Goal: Task Accomplishment & Management: Complete application form

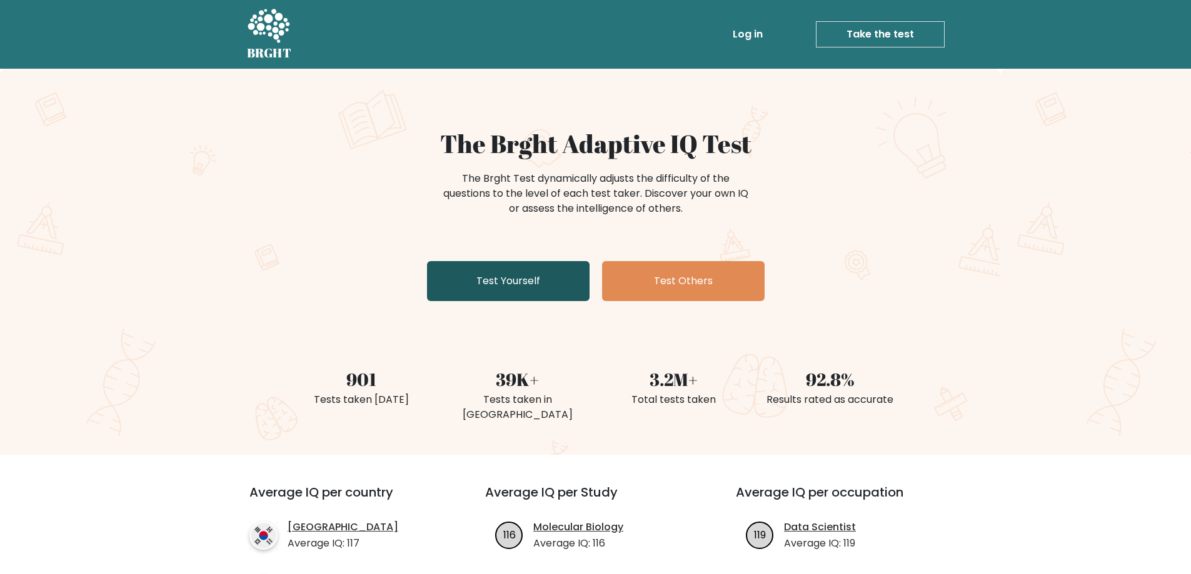
click at [545, 289] on link "Test Yourself" at bounding box center [508, 281] width 163 height 40
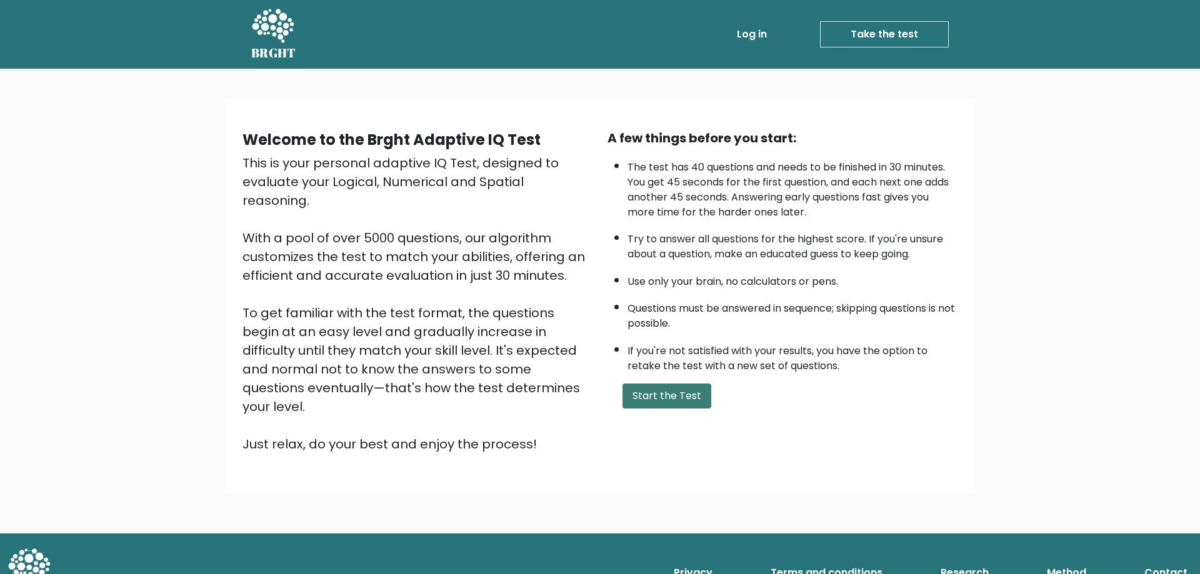
click at [644, 398] on button "Start the Test" at bounding box center [667, 396] width 89 height 25
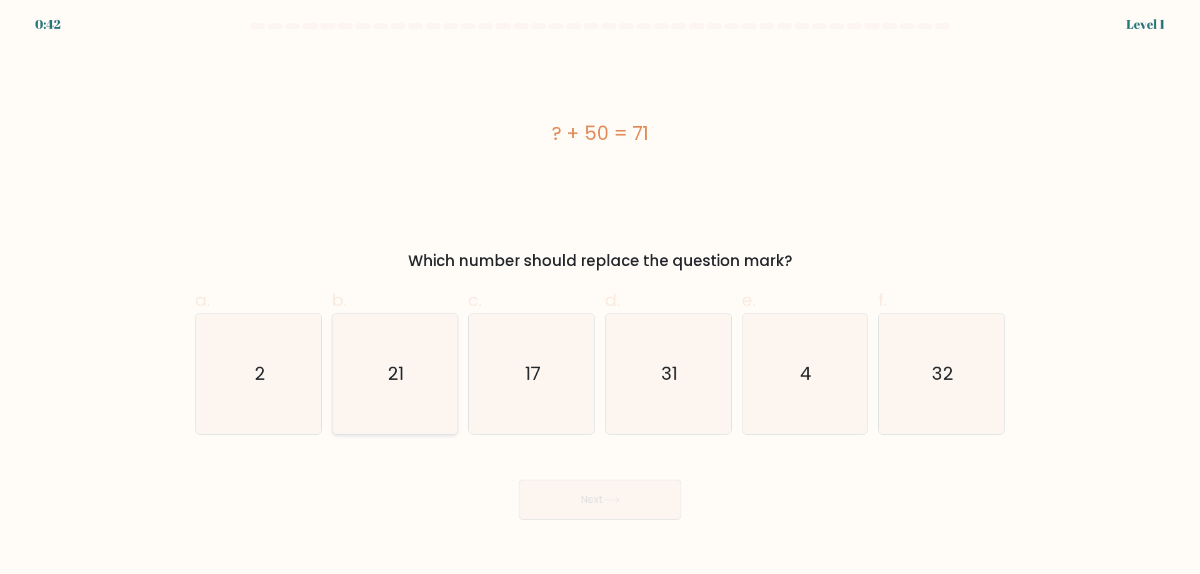
click at [388, 388] on icon "21" at bounding box center [394, 374] width 121 height 121
click at [600, 296] on input "b. 21" at bounding box center [600, 292] width 1 height 8
radio input "true"
click at [639, 493] on button "Next" at bounding box center [600, 500] width 163 height 40
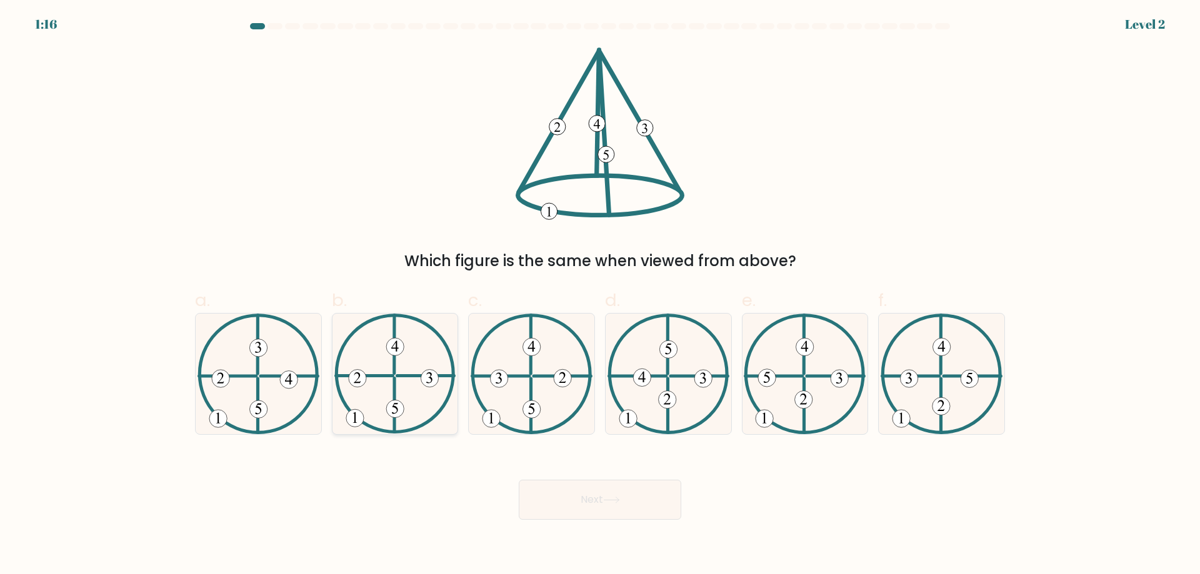
click at [403, 397] on icon at bounding box center [395, 374] width 122 height 121
click at [600, 296] on input "b." at bounding box center [600, 292] width 1 height 8
radio input "true"
click at [610, 508] on button "Next" at bounding box center [600, 500] width 163 height 40
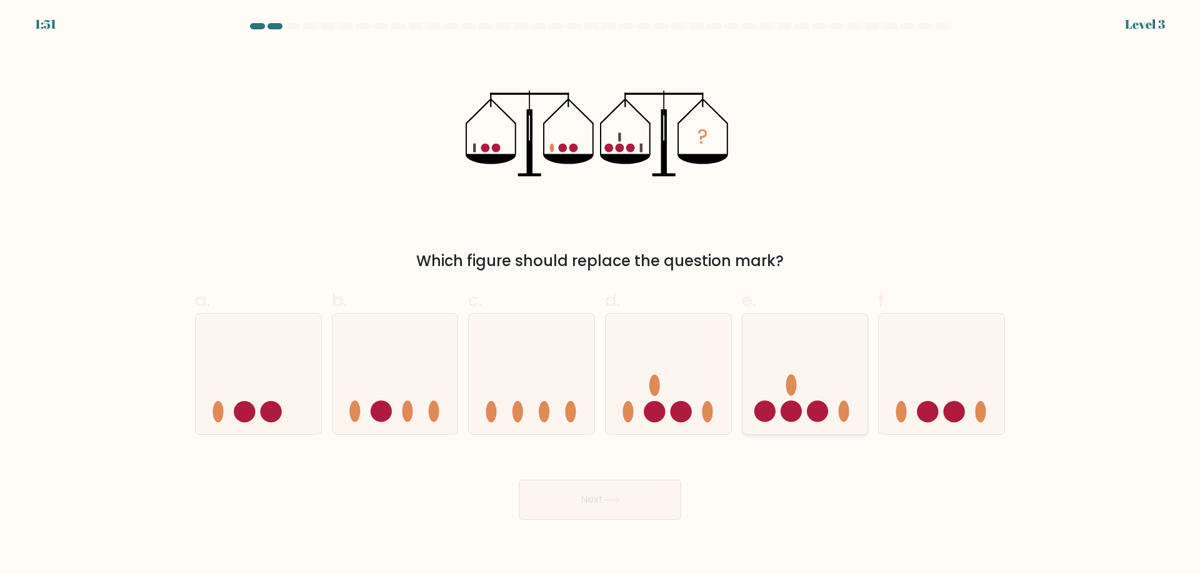
click at [824, 424] on icon at bounding box center [806, 374] width 126 height 104
click at [601, 296] on input "e." at bounding box center [600, 292] width 1 height 8
radio input "true"
click at [641, 491] on button "Next" at bounding box center [600, 500] width 163 height 40
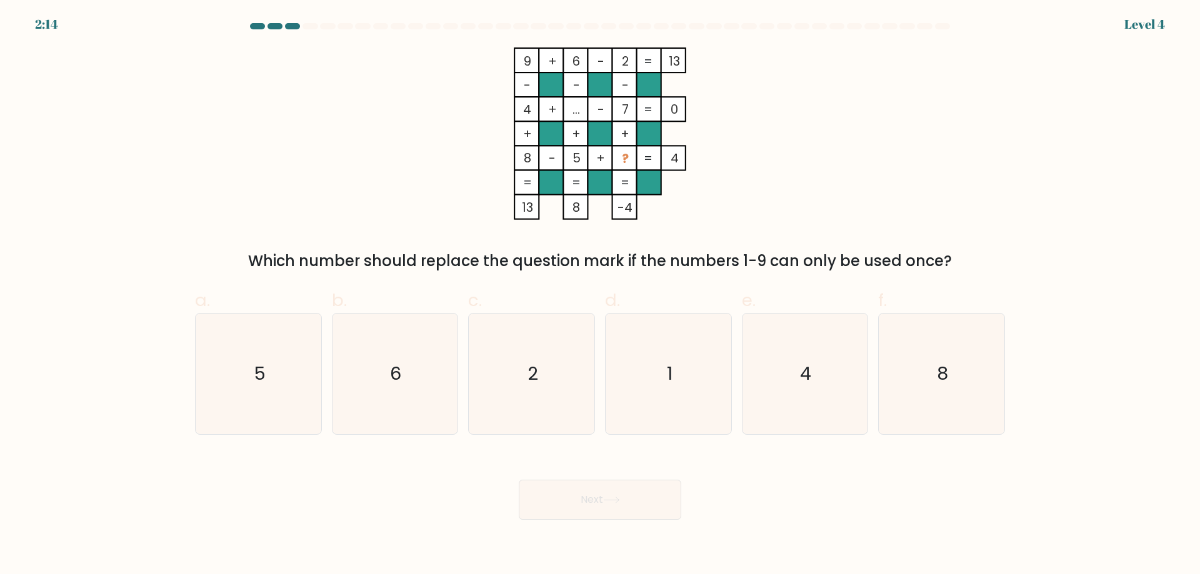
drag, startPoint x: 256, startPoint y: 259, endPoint x: 952, endPoint y: 268, distance: 696.4
click at [952, 268] on div "Which number should replace the question mark if the numbers 1-9 can only be us…" at bounding box center [600, 261] width 795 height 23
click at [944, 272] on div at bounding box center [944, 272] width 0 height 0
click at [729, 520] on div "Close" at bounding box center [600, 520] width 1200 height 0
click at [650, 353] on icon "1" at bounding box center [668, 374] width 121 height 121
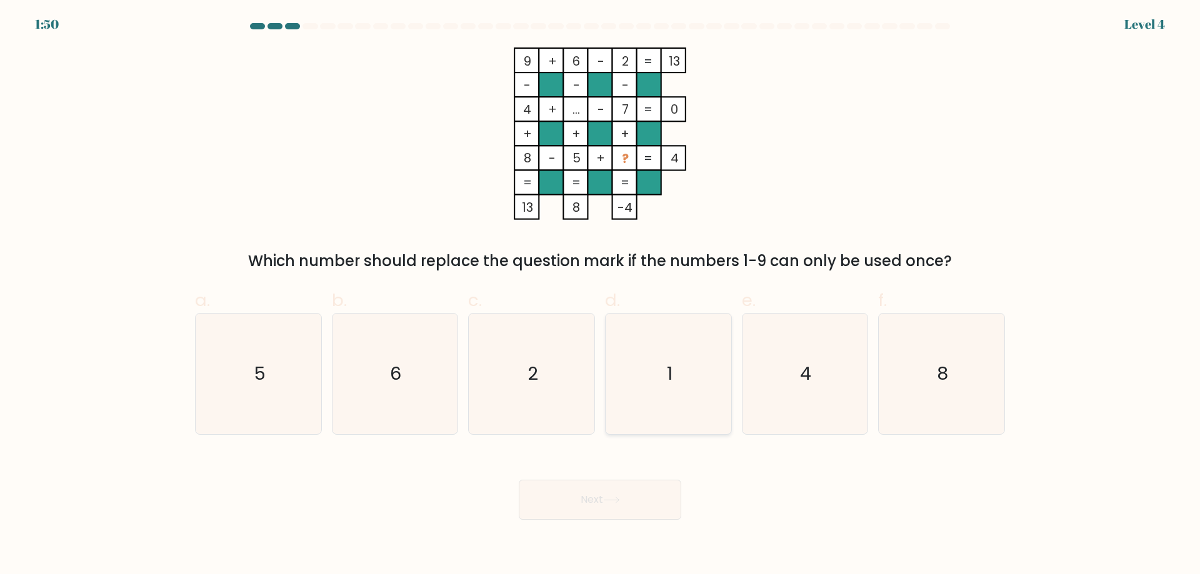
click at [601, 296] on input "d. 1" at bounding box center [600, 292] width 1 height 8
radio input "true"
click at [621, 508] on button "Next" at bounding box center [600, 500] width 163 height 40
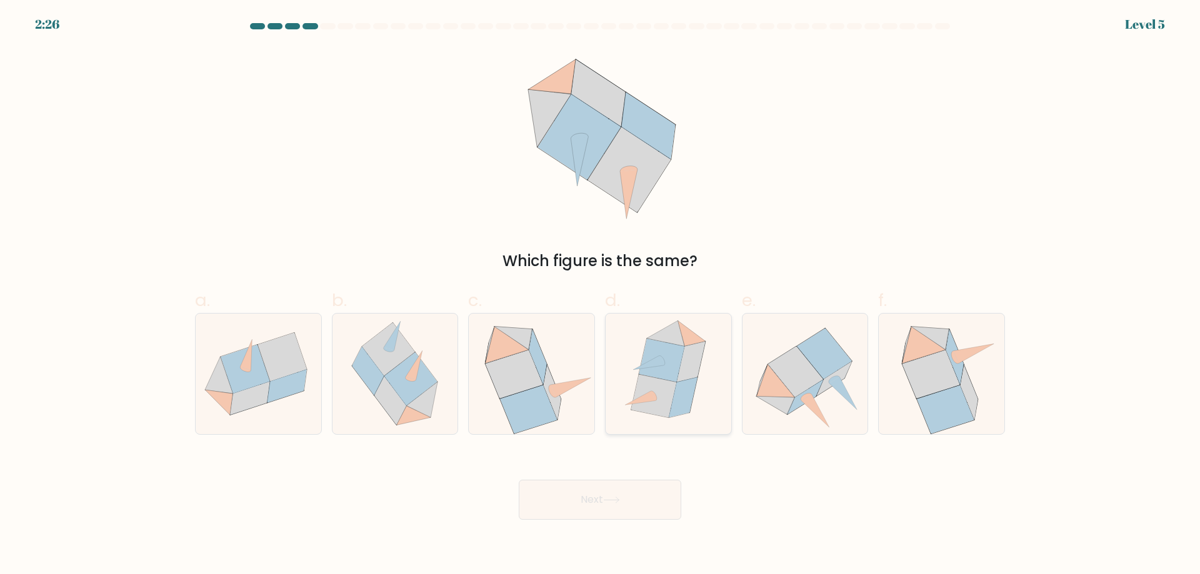
click at [673, 388] on icon at bounding box center [653, 395] width 45 height 43
click at [601, 296] on input "d." at bounding box center [600, 292] width 1 height 8
radio input "true"
click at [630, 502] on button "Next" at bounding box center [600, 500] width 163 height 40
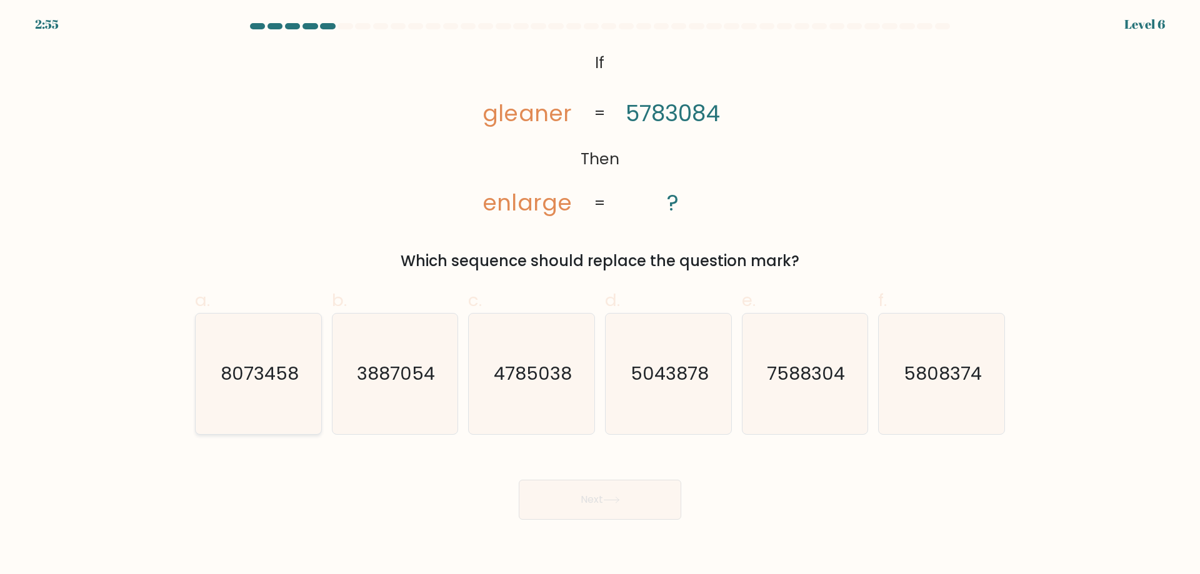
click at [219, 388] on icon "8073458" at bounding box center [258, 374] width 121 height 121
click at [600, 296] on input "a. 8073458" at bounding box center [600, 292] width 1 height 8
radio input "true"
click at [635, 502] on button "Next" at bounding box center [600, 500] width 163 height 40
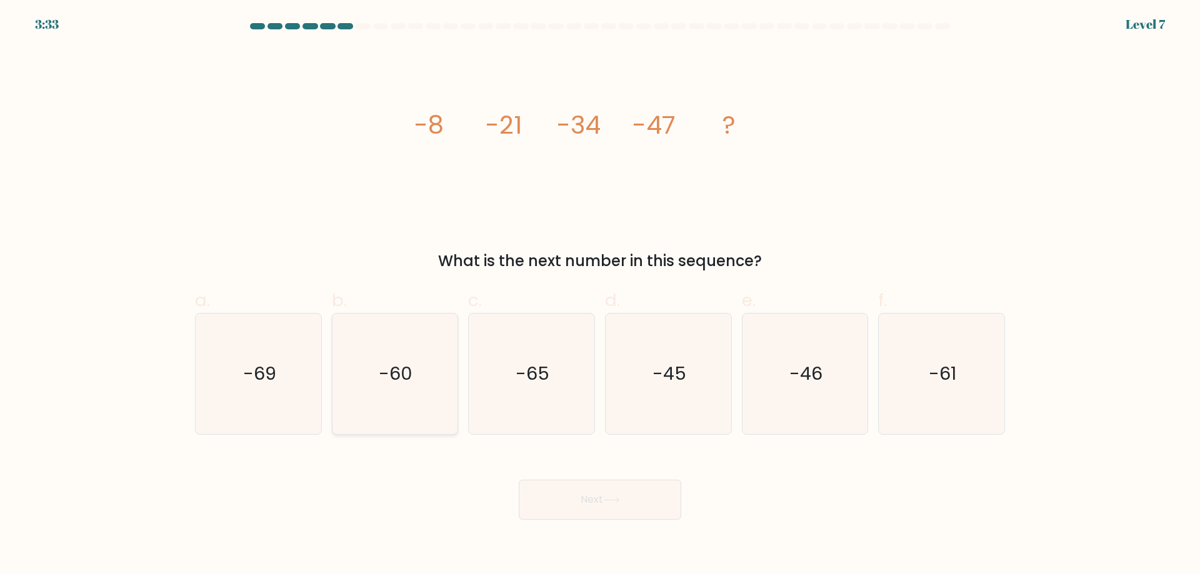
click at [374, 390] on icon "-60" at bounding box center [394, 374] width 121 height 121
click at [600, 296] on input "b. -60" at bounding box center [600, 292] width 1 height 8
radio input "true"
click at [554, 469] on div "Next" at bounding box center [600, 485] width 825 height 70
click at [563, 495] on button "Next" at bounding box center [600, 500] width 163 height 40
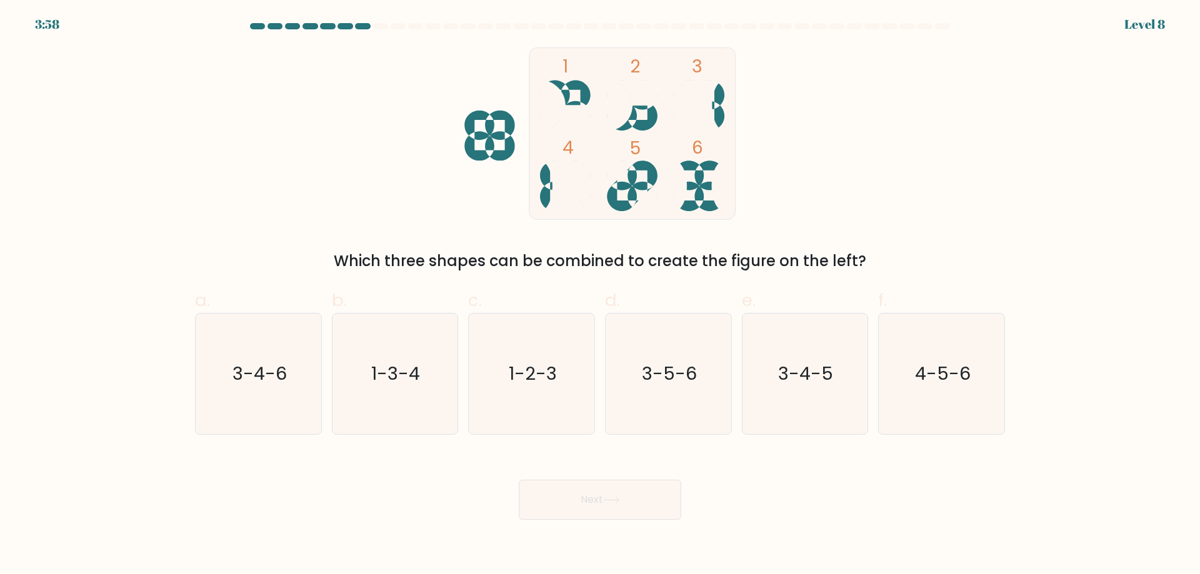
drag, startPoint x: 286, startPoint y: 395, endPoint x: 455, endPoint y: 446, distance: 176.2
click at [287, 395] on icon "3-4-6" at bounding box center [258, 374] width 121 height 121
click at [600, 296] on input "a. 3-4-6" at bounding box center [600, 292] width 1 height 8
radio input "true"
click at [534, 498] on button "Next" at bounding box center [600, 500] width 163 height 40
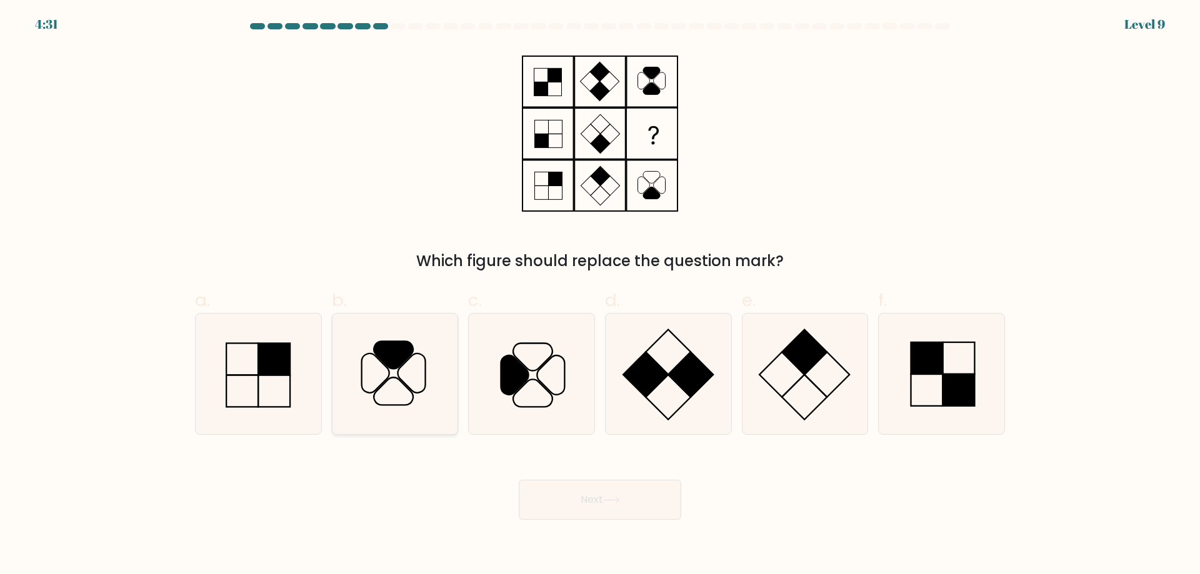
click at [413, 397] on icon at bounding box center [393, 392] width 39 height 28
click at [600, 296] on input "b." at bounding box center [600, 292] width 1 height 8
radio input "true"
click at [646, 503] on button "Next" at bounding box center [600, 500] width 163 height 40
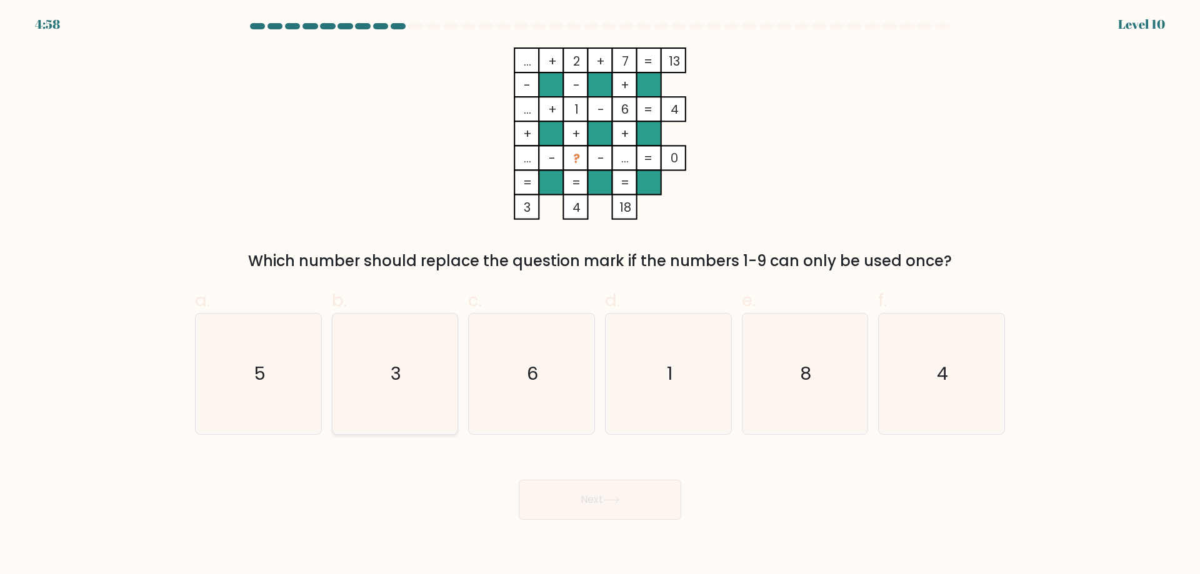
click at [413, 376] on icon "3" at bounding box center [394, 374] width 121 height 121
click at [600, 296] on input "b. 3" at bounding box center [600, 292] width 1 height 8
radio input "true"
click at [558, 491] on button "Next" at bounding box center [600, 500] width 163 height 40
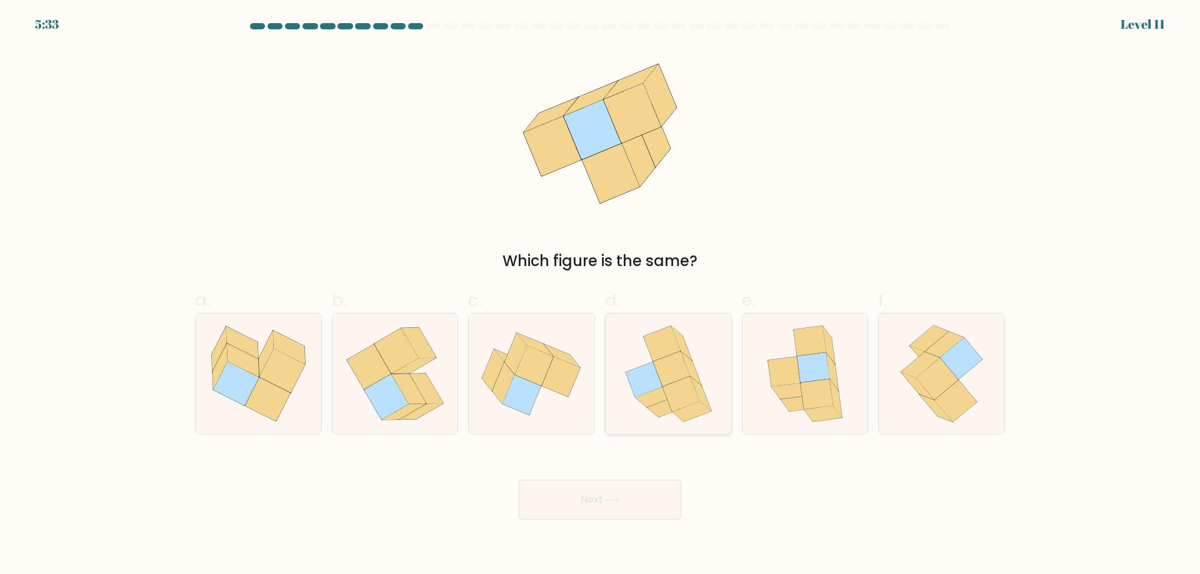
click at [669, 408] on icon at bounding box center [666, 408] width 39 height 20
click at [601, 296] on input "d." at bounding box center [600, 292] width 1 height 8
radio input "true"
click at [828, 396] on icon at bounding box center [817, 394] width 33 height 30
click at [601, 296] on input "e." at bounding box center [600, 292] width 1 height 8
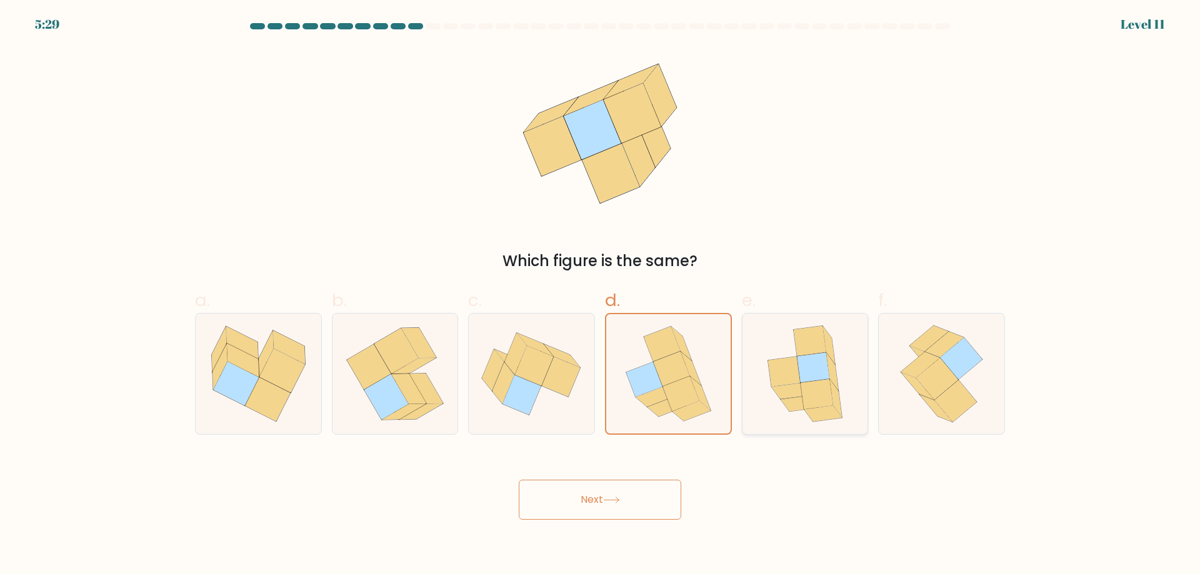
radio input "true"
click at [601, 494] on button "Next" at bounding box center [600, 500] width 163 height 40
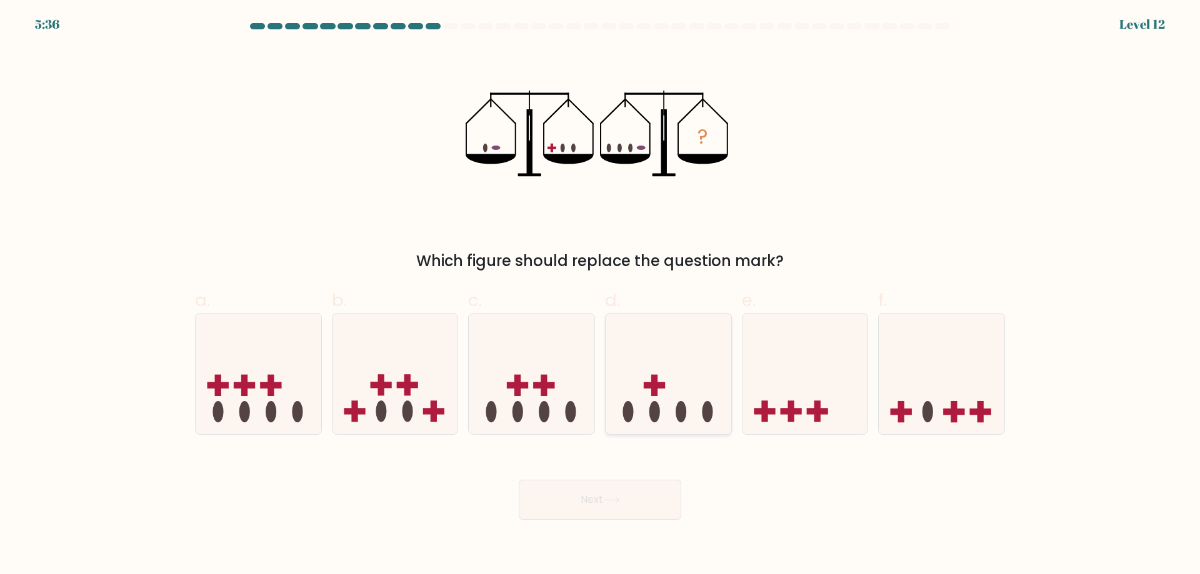
click at [611, 365] on icon at bounding box center [669, 374] width 126 height 104
click at [601, 296] on input "d." at bounding box center [600, 292] width 1 height 8
radio input "true"
click at [627, 516] on button "Next" at bounding box center [600, 500] width 163 height 40
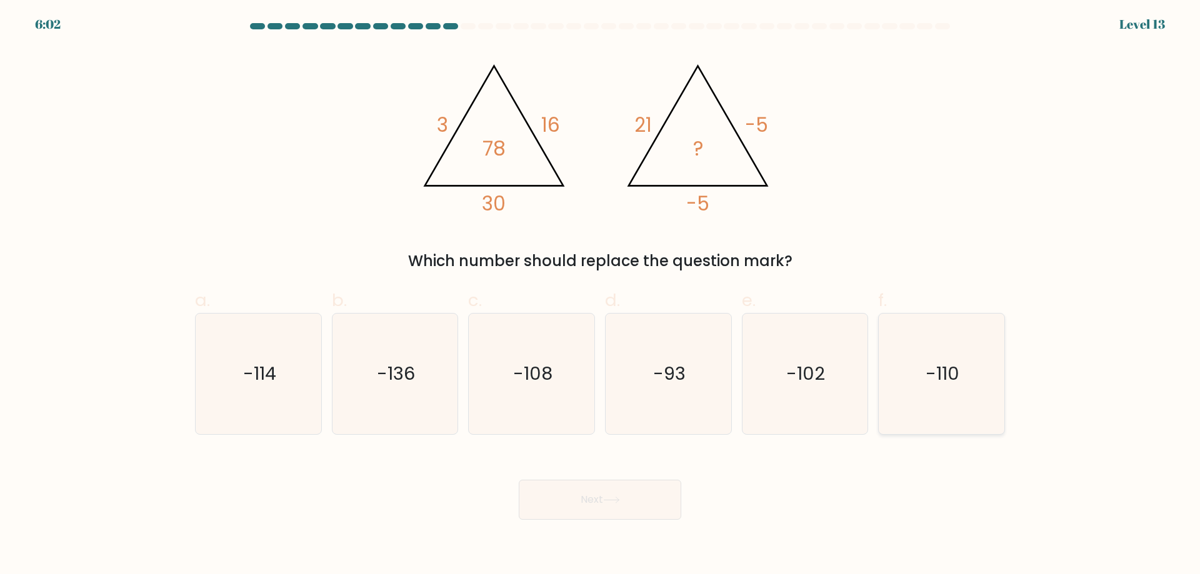
click at [943, 413] on icon "-110" at bounding box center [941, 374] width 121 height 121
click at [601, 296] on input "f. -110" at bounding box center [600, 292] width 1 height 8
radio input "true"
click at [654, 509] on button "Next" at bounding box center [600, 500] width 163 height 40
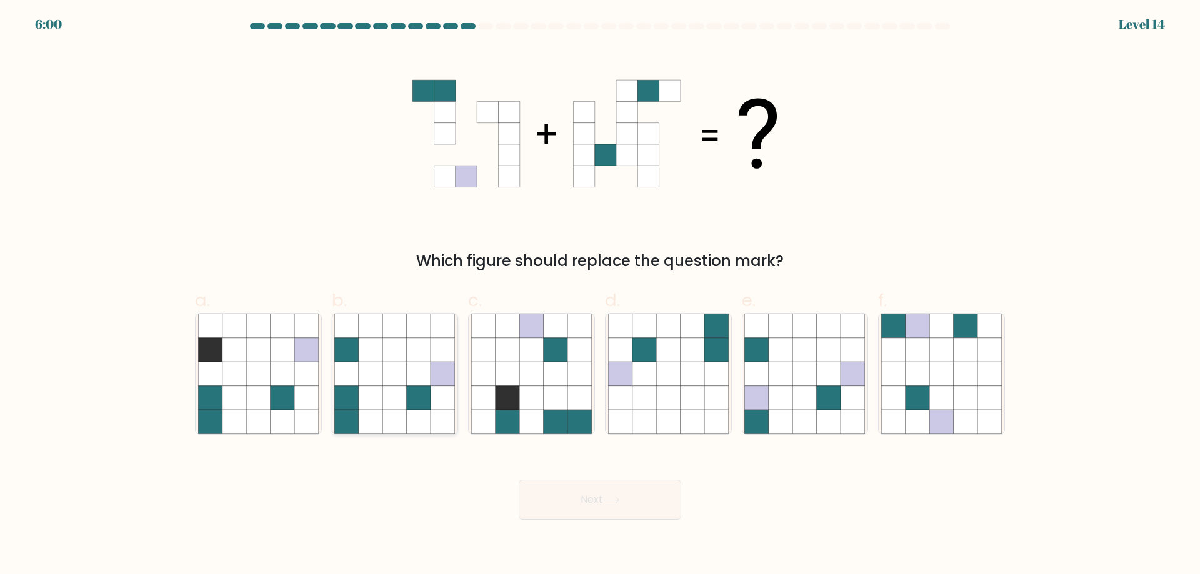
click at [407, 411] on icon at bounding box center [395, 422] width 24 height 24
click at [600, 296] on input "b." at bounding box center [600, 292] width 1 height 8
radio input "true"
click at [522, 493] on button "Next" at bounding box center [600, 500] width 163 height 40
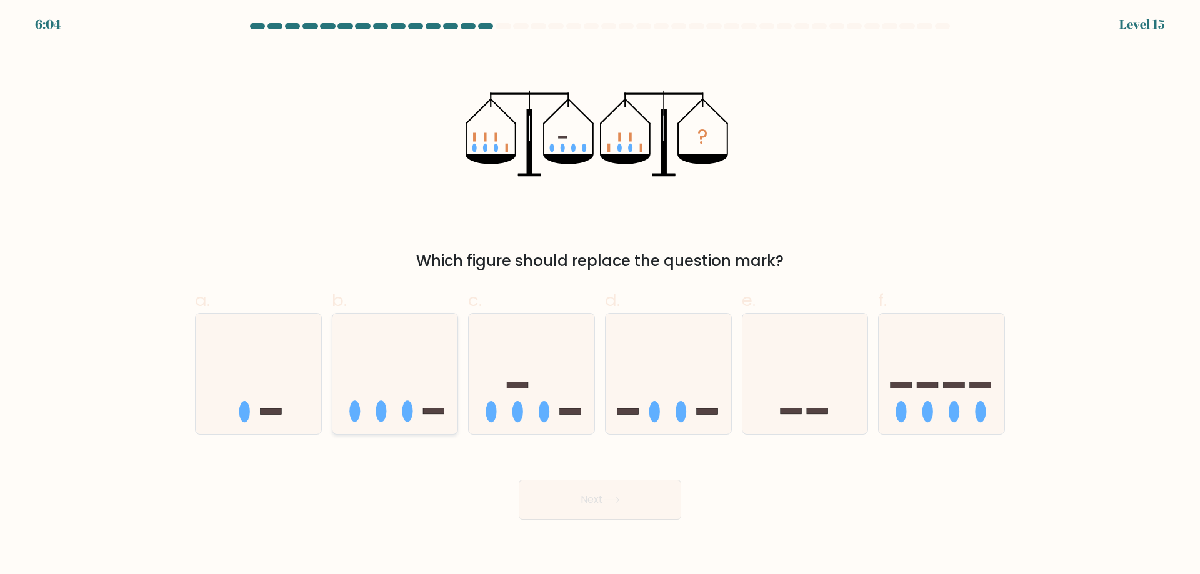
click at [396, 412] on icon at bounding box center [396, 374] width 126 height 104
click at [600, 296] on input "b." at bounding box center [600, 292] width 1 height 8
radio input "true"
click at [562, 502] on button "Next" at bounding box center [600, 500] width 163 height 40
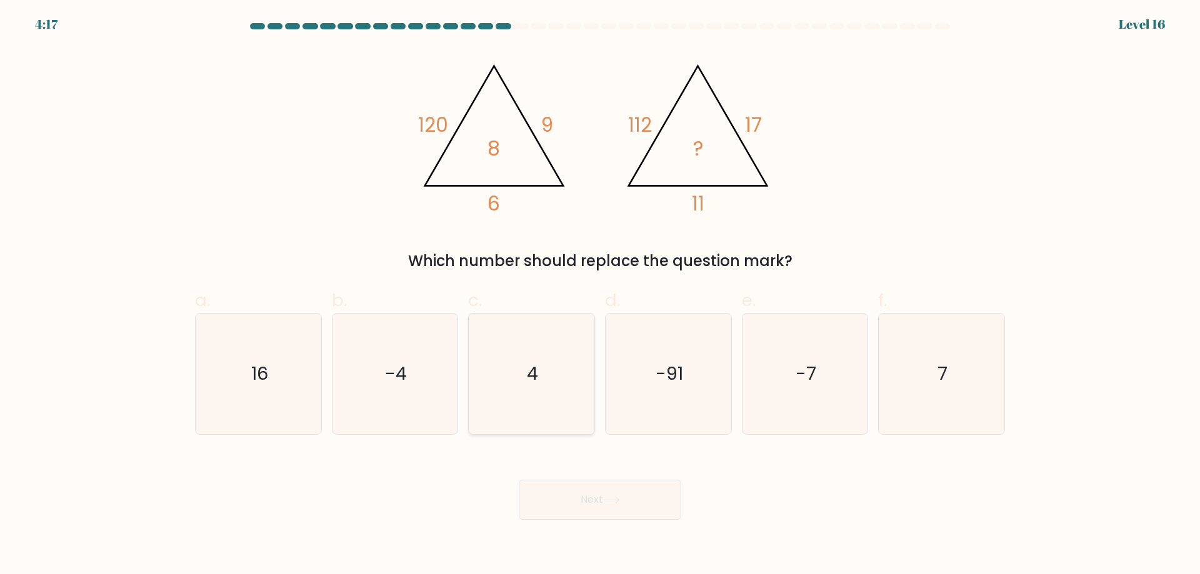
click at [543, 369] on icon "4" at bounding box center [531, 374] width 121 height 121
click at [600, 296] on input "c. 4" at bounding box center [600, 292] width 1 height 8
radio input "true"
click at [669, 517] on button "Next" at bounding box center [600, 500] width 163 height 40
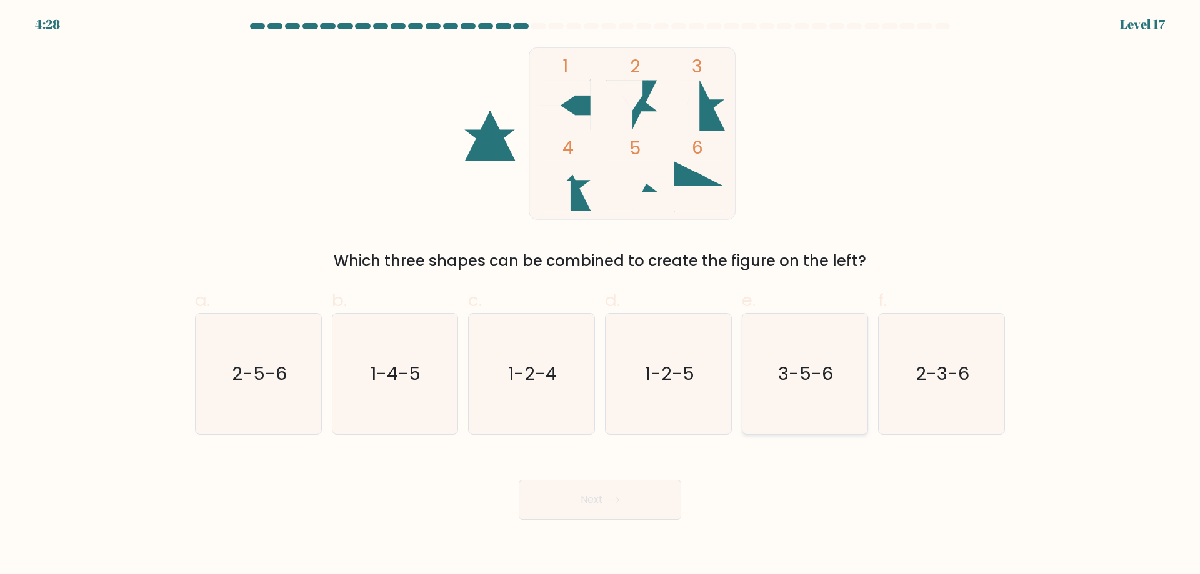
click at [843, 378] on icon "3-5-6" at bounding box center [804, 374] width 121 height 121
click at [601, 296] on input "e. 3-5-6" at bounding box center [600, 292] width 1 height 8
radio input "true"
click at [670, 492] on button "Next" at bounding box center [600, 500] width 163 height 40
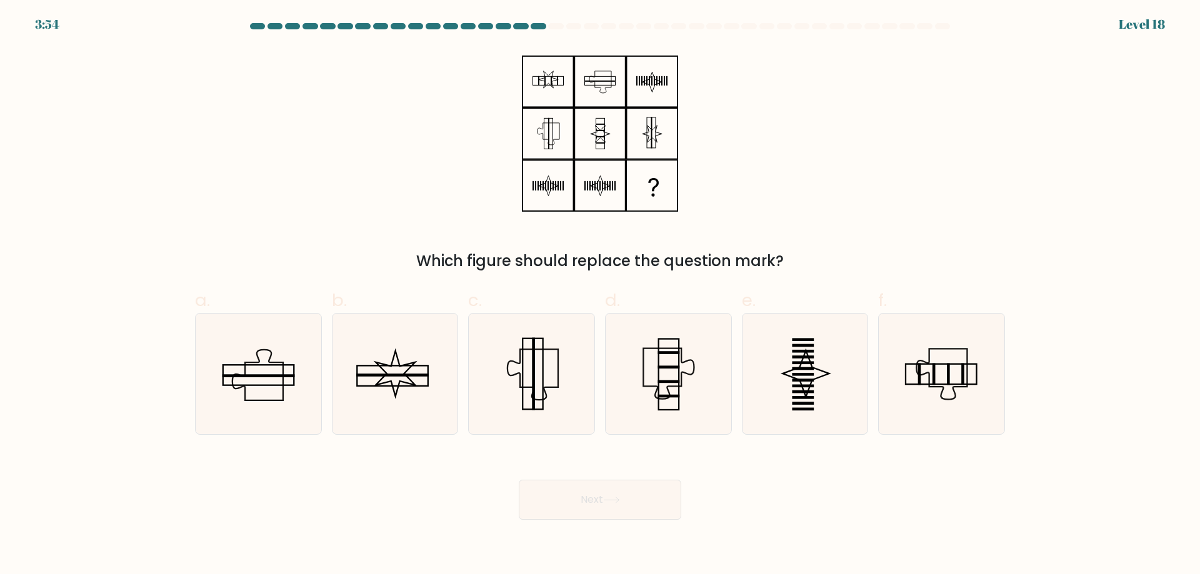
click at [536, 521] on body "3:54 Level 18" at bounding box center [600, 287] width 1200 height 574
click at [793, 370] on rect at bounding box center [804, 369] width 22 height 3
click at [601, 296] on input "e." at bounding box center [600, 292] width 1 height 8
radio input "true"
click at [589, 494] on button "Next" at bounding box center [600, 500] width 163 height 40
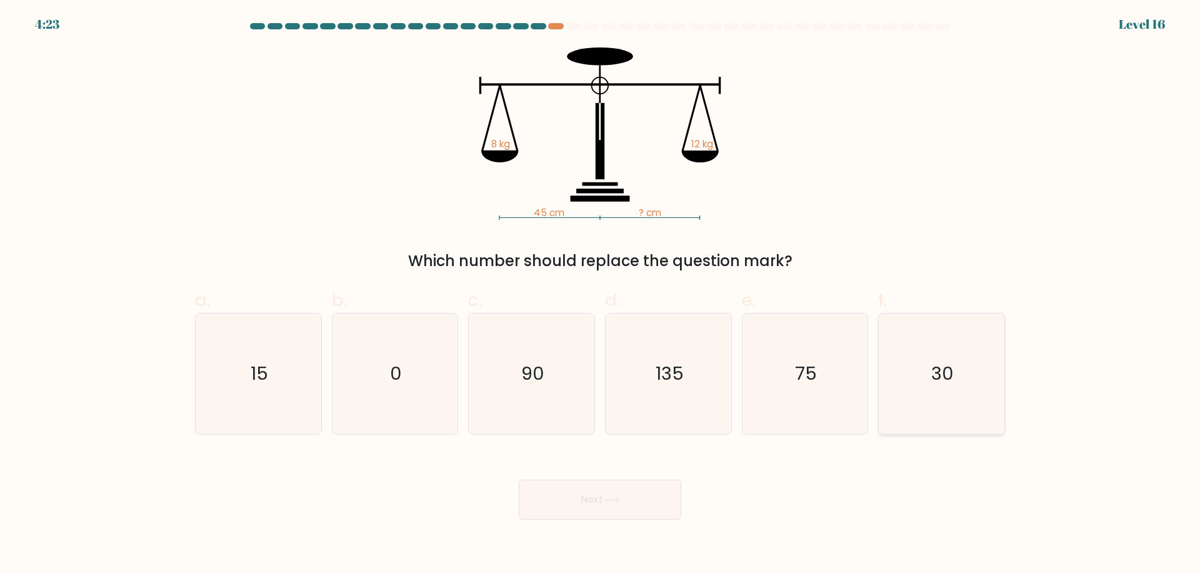
click at [901, 393] on icon "30" at bounding box center [941, 374] width 121 height 121
click at [601, 296] on input "f. 30" at bounding box center [600, 292] width 1 height 8
radio input "true"
click at [574, 501] on button "Next" at bounding box center [600, 500] width 163 height 40
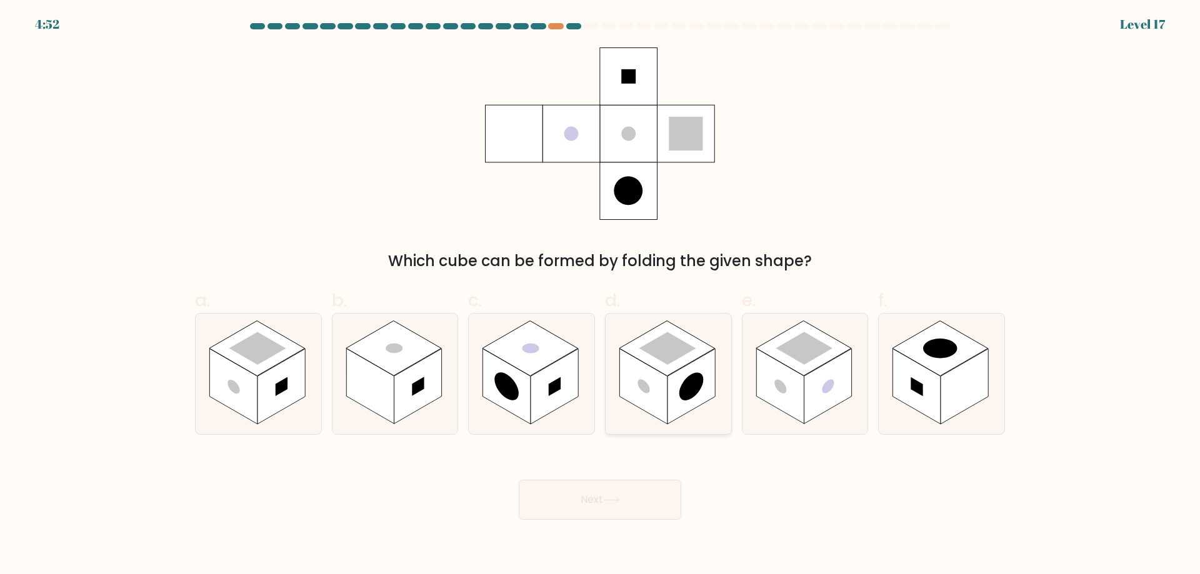
click at [633, 368] on rect at bounding box center [643, 387] width 48 height 76
click at [601, 296] on input "d." at bounding box center [600, 292] width 1 height 8
radio input "true"
click at [577, 506] on button "Next" at bounding box center [600, 500] width 163 height 40
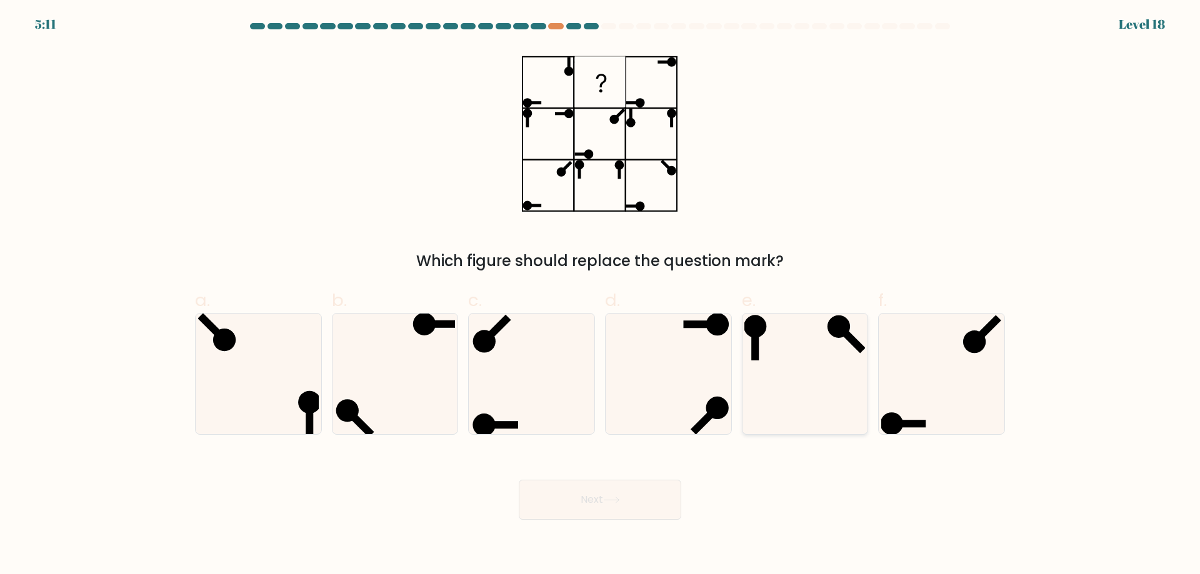
click at [751, 349] on icon at bounding box center [804, 374] width 121 height 121
click at [601, 296] on input "e." at bounding box center [600, 292] width 1 height 8
radio input "true"
click at [552, 508] on button "Next" at bounding box center [600, 500] width 163 height 40
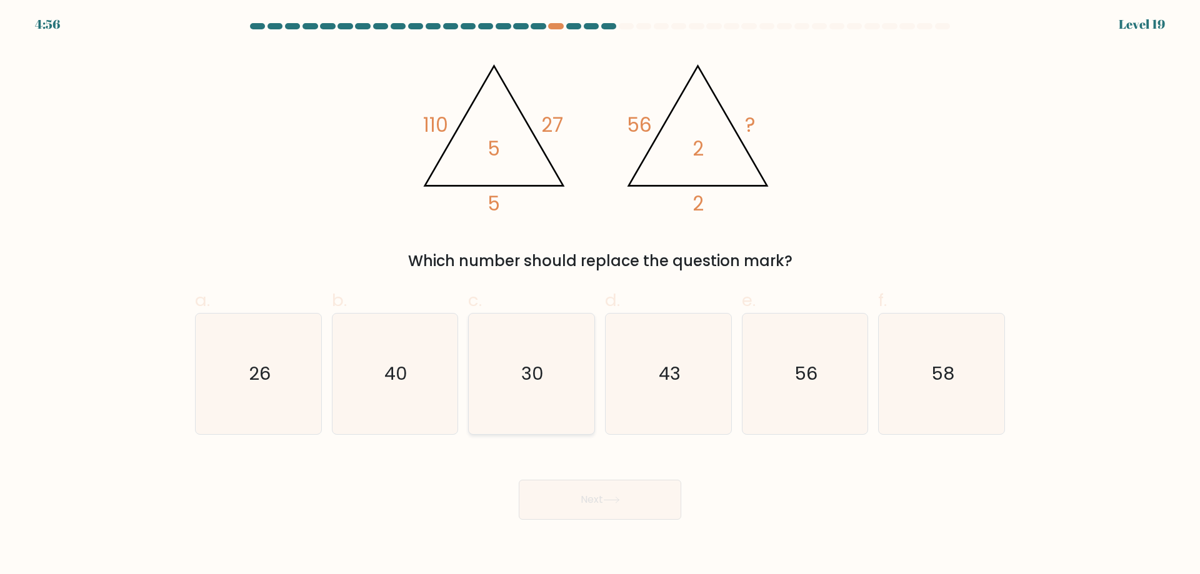
click at [507, 366] on icon "30" at bounding box center [531, 374] width 121 height 121
click at [600, 296] on input "c. 30" at bounding box center [600, 292] width 1 height 8
radio input "true"
click at [623, 486] on button "Next" at bounding box center [600, 500] width 163 height 40
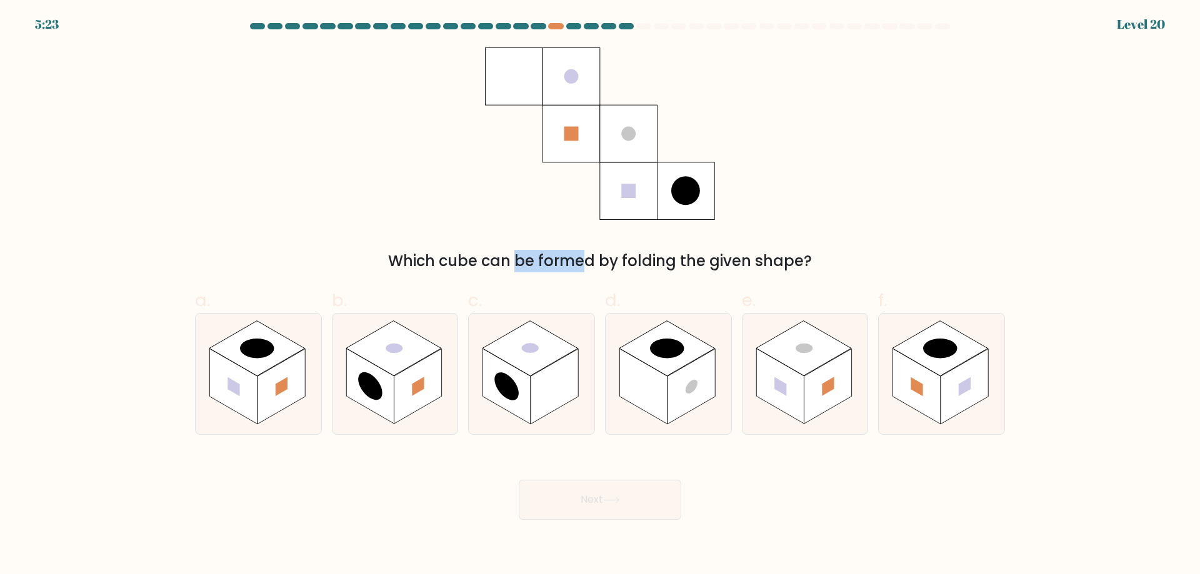
drag, startPoint x: 408, startPoint y: 264, endPoint x: 469, endPoint y: 267, distance: 60.7
click at [469, 267] on div "Which cube can be formed by folding the given shape?" at bounding box center [600, 261] width 795 height 23
click at [444, 219] on div "Which cube can be formed by folding the given shape?" at bounding box center [600, 160] width 825 height 225
click at [543, 388] on rect at bounding box center [555, 387] width 48 height 76
click at [600, 296] on input "c." at bounding box center [600, 292] width 1 height 8
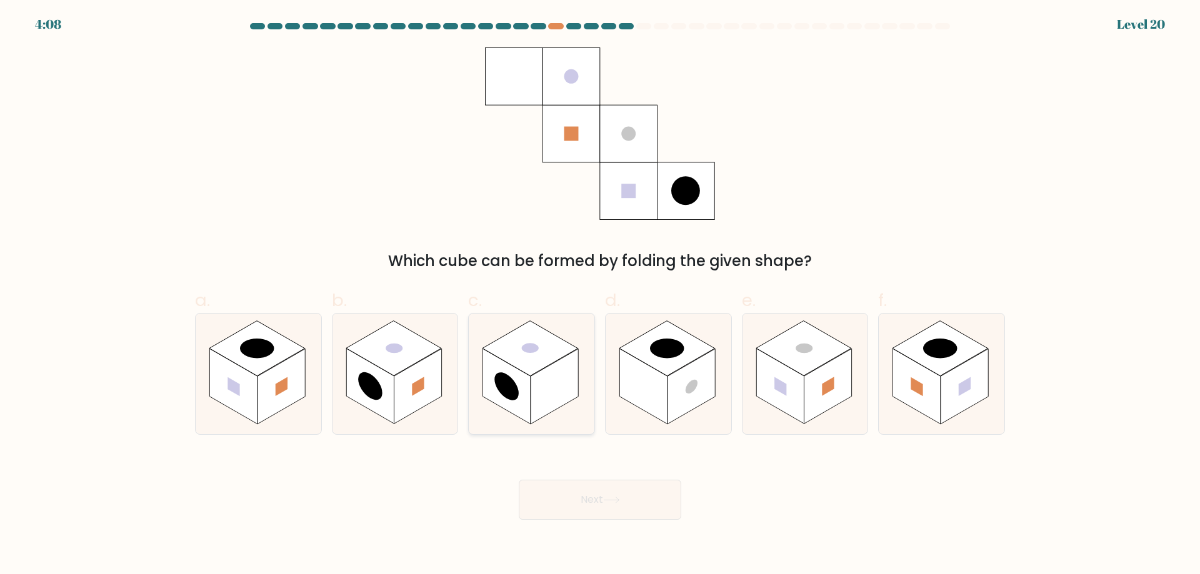
radio input "true"
click at [647, 498] on button "Next" at bounding box center [600, 500] width 163 height 40
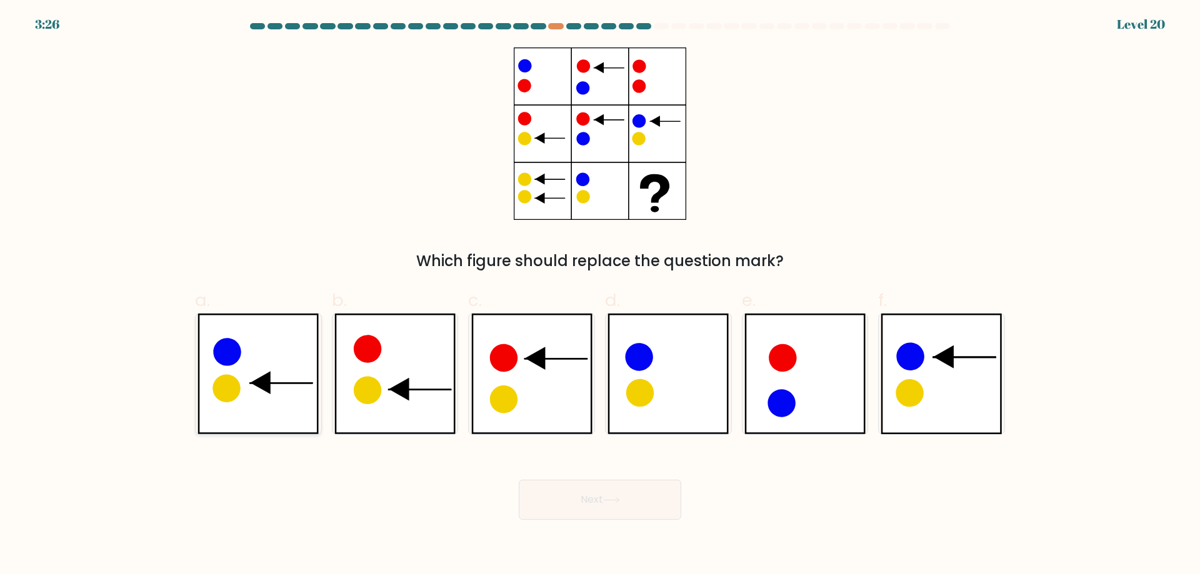
click at [303, 374] on icon at bounding box center [258, 374] width 121 height 121
click at [600, 296] on input "a." at bounding box center [600, 292] width 1 height 8
radio input "true"
click at [640, 498] on button "Next" at bounding box center [600, 500] width 163 height 40
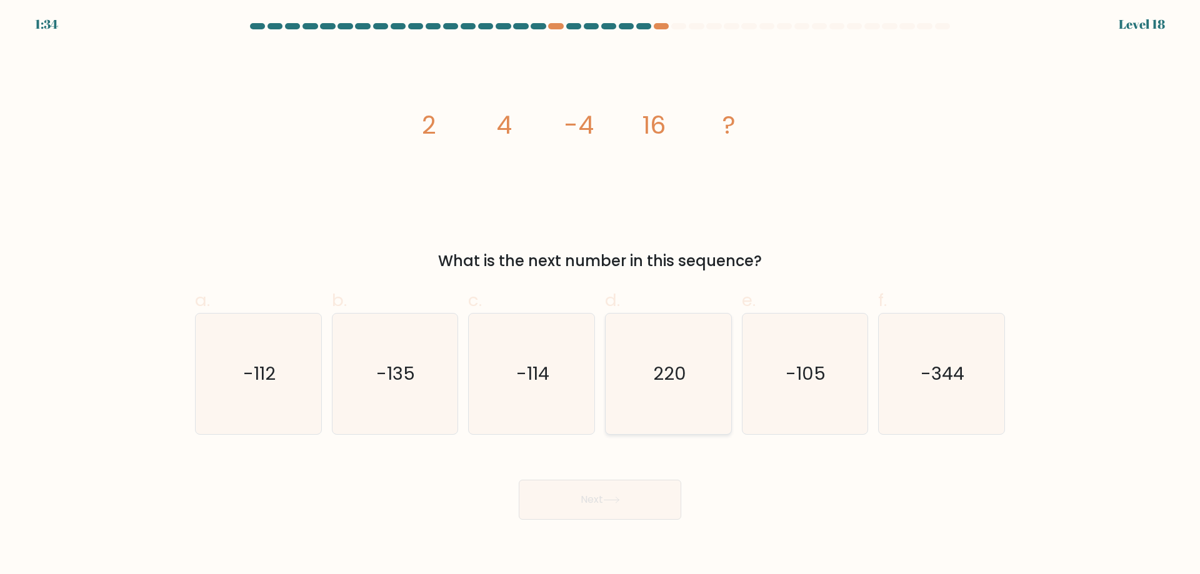
click at [656, 363] on text "220" at bounding box center [669, 373] width 33 height 25
click at [601, 296] on input "d. 220" at bounding box center [600, 292] width 1 height 8
radio input "true"
click at [624, 505] on button "Next" at bounding box center [600, 500] width 163 height 40
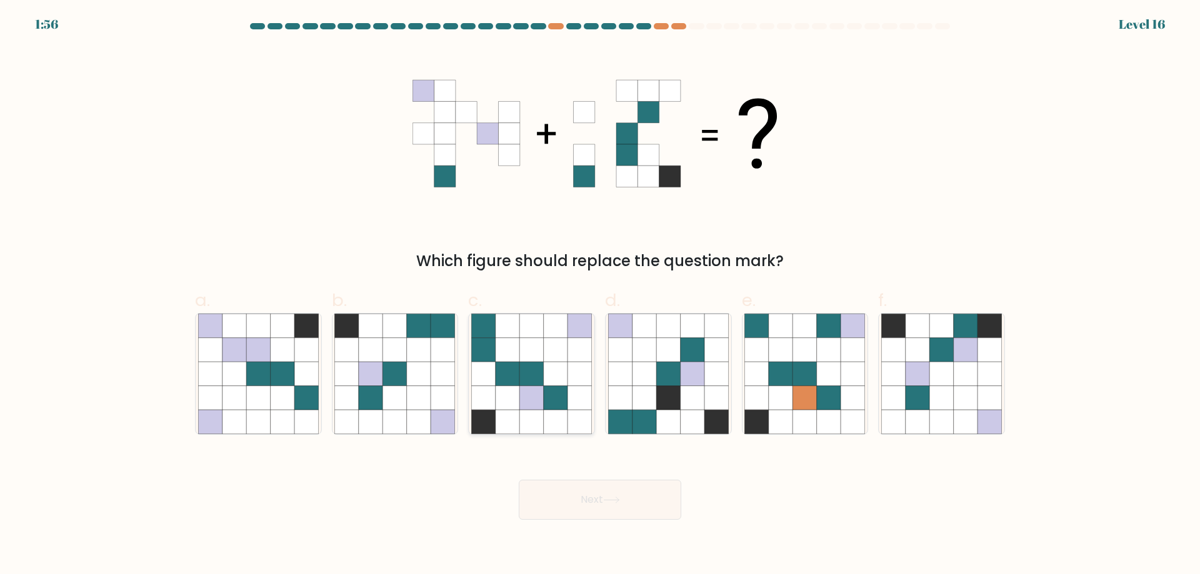
click at [550, 389] on icon at bounding box center [556, 398] width 24 height 24
click at [600, 296] on input "c." at bounding box center [600, 292] width 1 height 8
radio input "true"
click at [596, 503] on button "Next" at bounding box center [600, 500] width 163 height 40
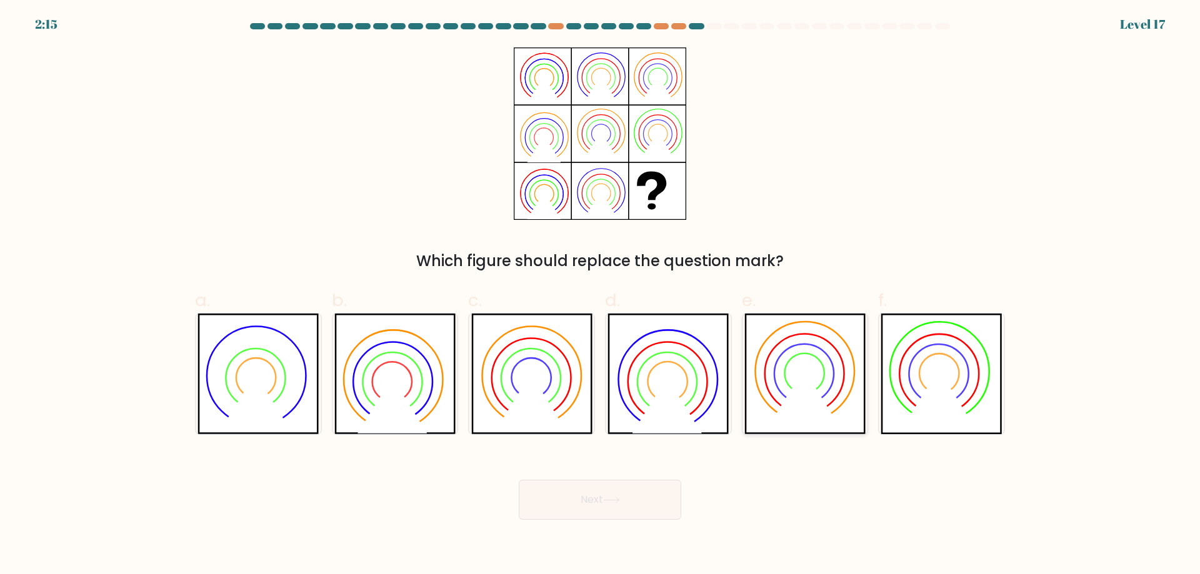
click at [779, 378] on icon at bounding box center [804, 374] width 121 height 121
click at [601, 296] on input "e." at bounding box center [600, 292] width 1 height 8
radio input "true"
click at [633, 491] on button "Next" at bounding box center [600, 500] width 163 height 40
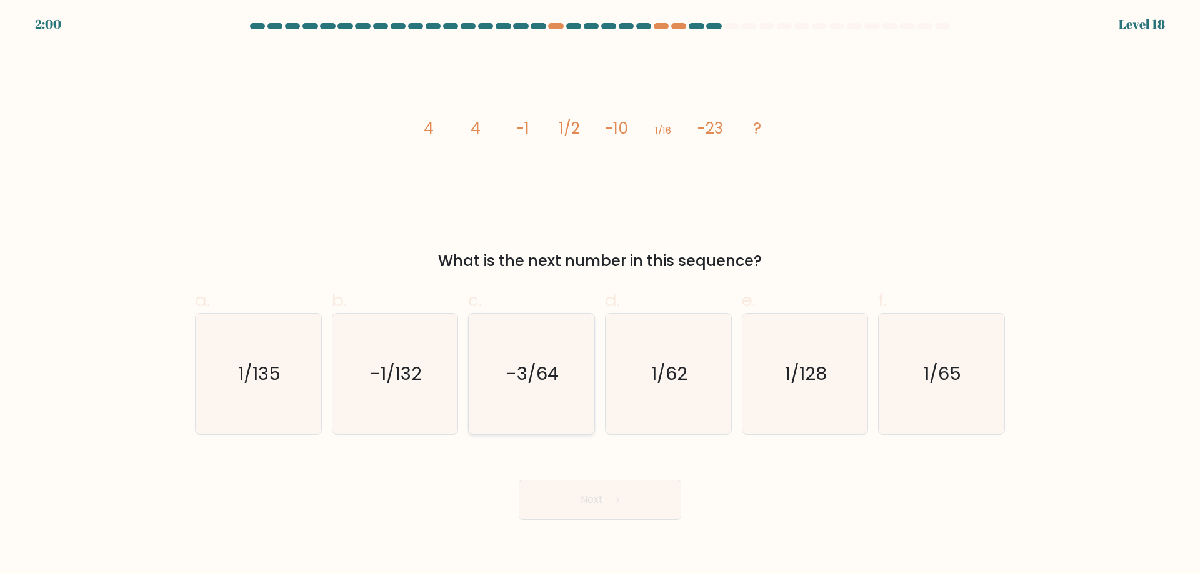
click at [546, 416] on icon "-3/64" at bounding box center [531, 374] width 121 height 121
click at [600, 296] on input "c. -3/64" at bounding box center [600, 292] width 1 height 8
radio input "true"
click at [641, 495] on button "Next" at bounding box center [600, 500] width 163 height 40
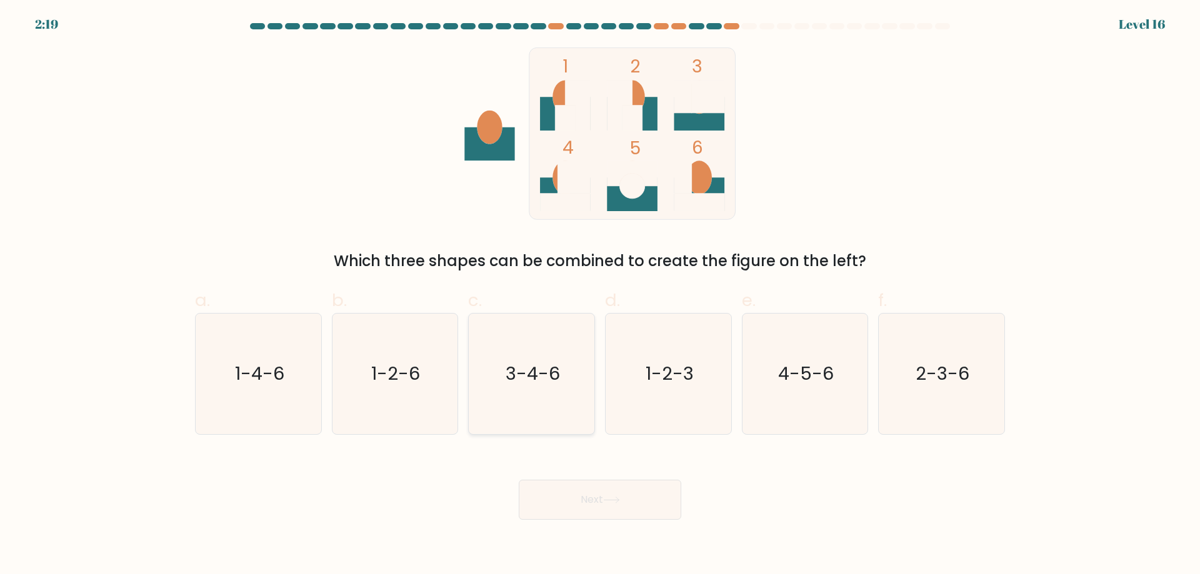
click at [551, 383] on text "3-4-6" at bounding box center [533, 373] width 54 height 25
click at [600, 296] on input "c. 3-4-6" at bounding box center [600, 292] width 1 height 8
radio input "true"
click at [599, 514] on button "Next" at bounding box center [600, 500] width 163 height 40
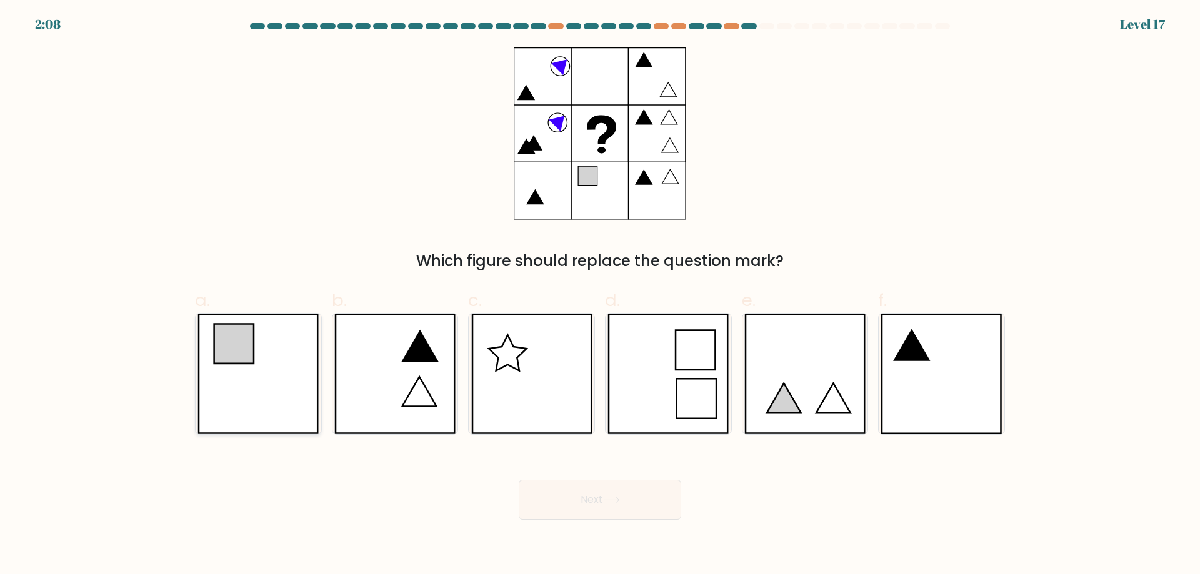
click at [253, 383] on icon at bounding box center [258, 374] width 121 height 121
click at [600, 296] on input "a." at bounding box center [600, 292] width 1 height 8
radio input "true"
click at [641, 513] on button "Next" at bounding box center [600, 500] width 163 height 40
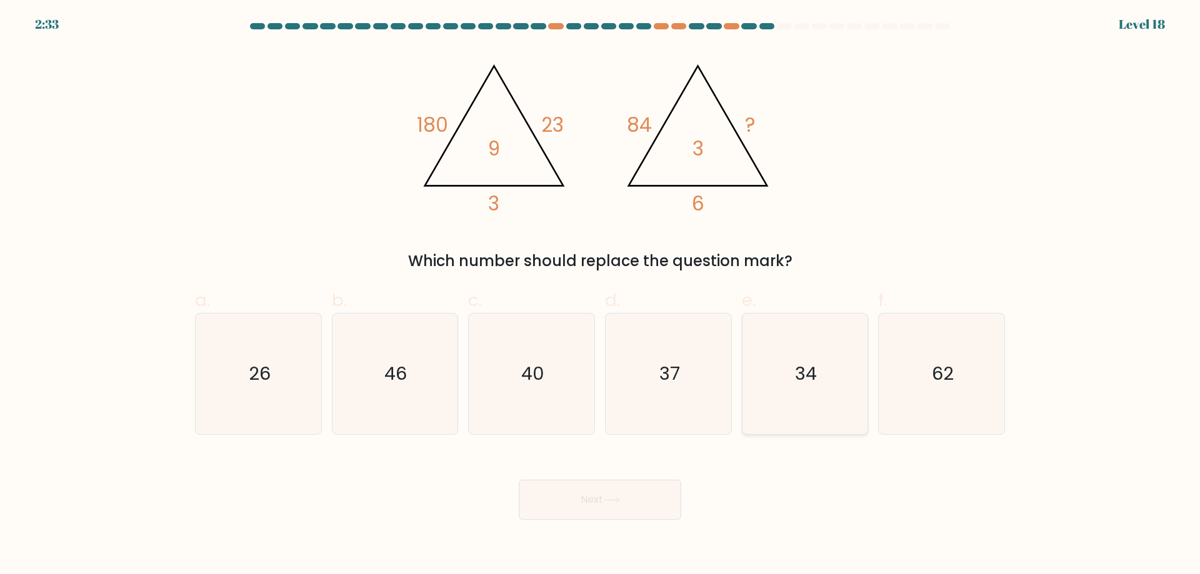
click at [854, 351] on icon "34" at bounding box center [804, 374] width 121 height 121
click at [601, 296] on input "e. 34" at bounding box center [600, 292] width 1 height 8
radio input "true"
click at [629, 508] on button "Next" at bounding box center [600, 500] width 163 height 40
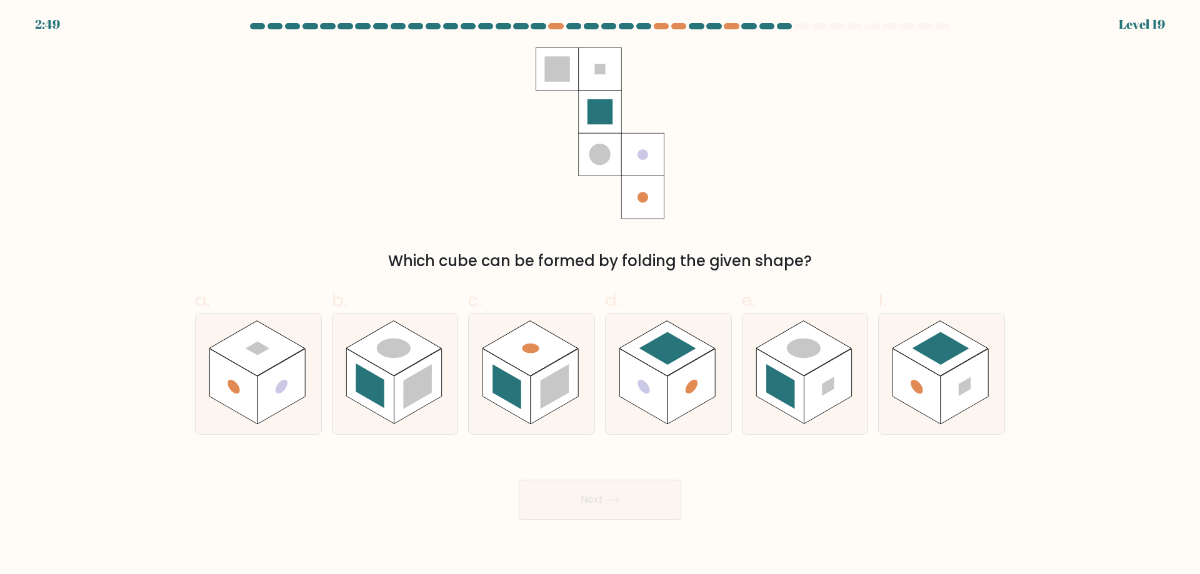
drag, startPoint x: 765, startPoint y: 336, endPoint x: 716, endPoint y: 296, distance: 63.1
click at [716, 296] on label "d." at bounding box center [668, 362] width 127 height 148
click at [601, 296] on input "d." at bounding box center [600, 292] width 1 height 8
radio input "true"
click at [852, 238] on div "Which cube can be formed by folding the given shape?" at bounding box center [600, 160] width 825 height 225
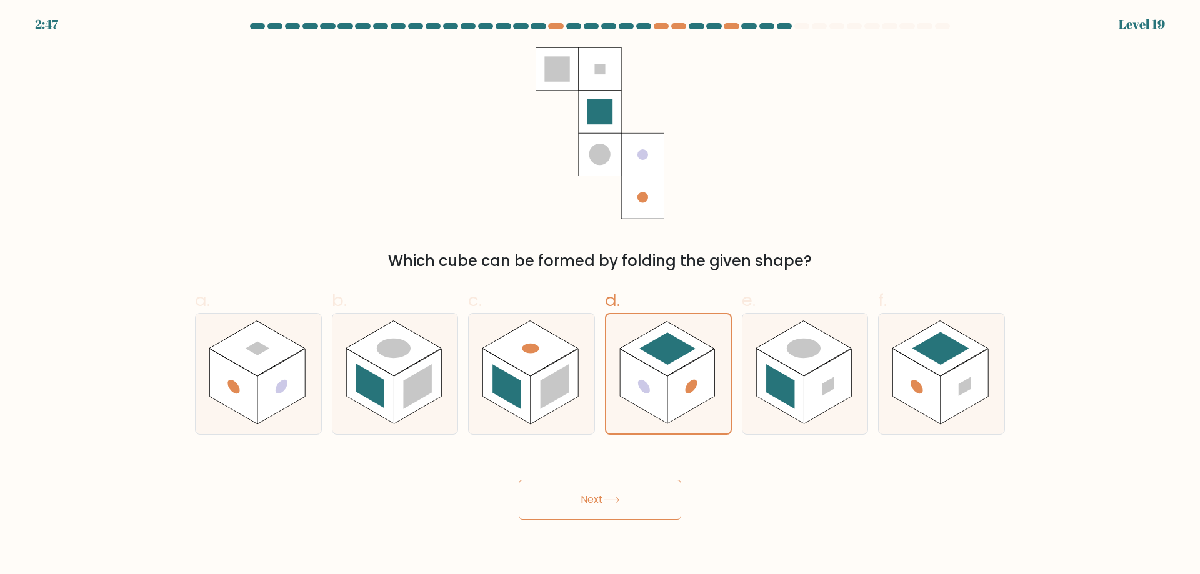
drag, startPoint x: 791, startPoint y: 373, endPoint x: 756, endPoint y: 300, distance: 81.1
click at [756, 300] on label "e." at bounding box center [805, 362] width 127 height 148
click at [601, 296] on input "e." at bounding box center [600, 292] width 1 height 8
radio input "true"
click at [439, 374] on rect at bounding box center [418, 387] width 48 height 76
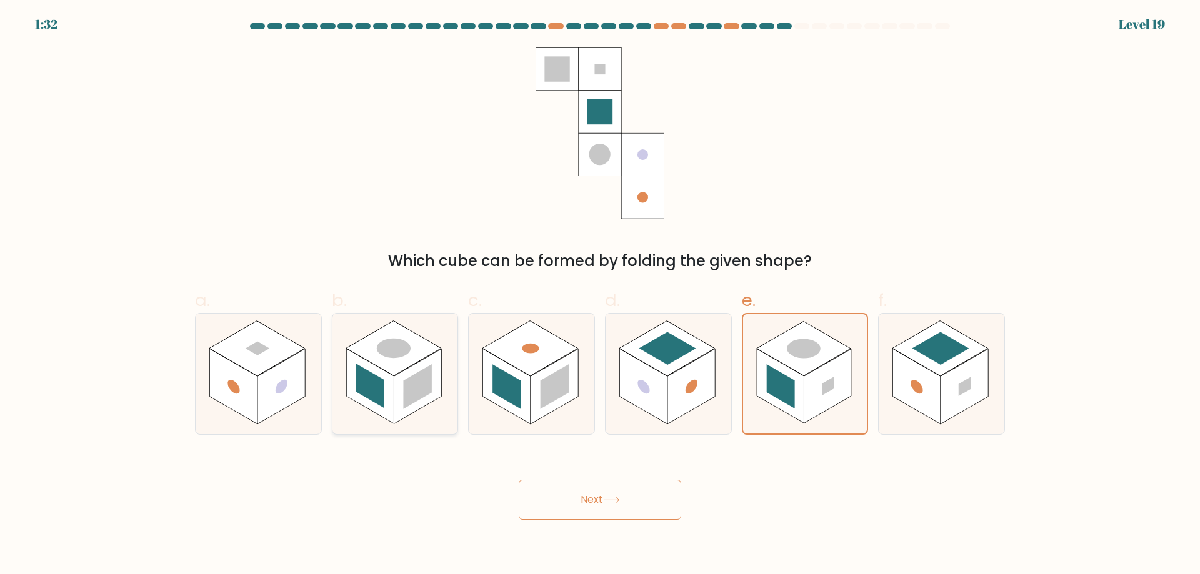
click at [600, 296] on input "b." at bounding box center [600, 292] width 1 height 8
radio input "true"
click at [574, 499] on button "Next" at bounding box center [600, 500] width 163 height 40
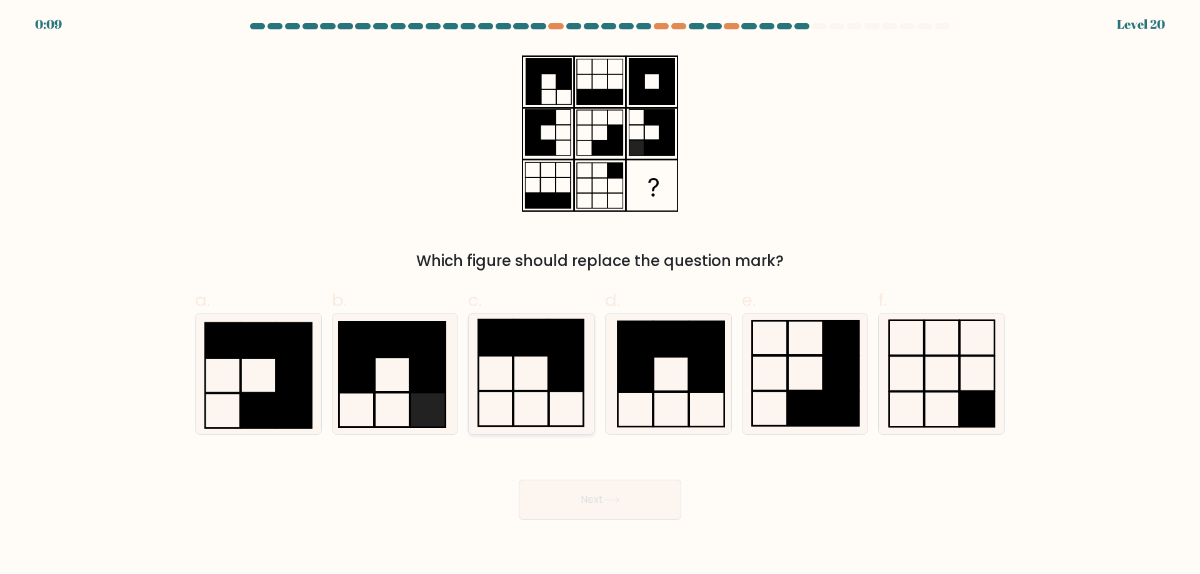
click at [571, 393] on icon at bounding box center [531, 374] width 121 height 121
click at [600, 296] on input "c." at bounding box center [600, 292] width 1 height 8
radio input "true"
click at [591, 492] on button "Next" at bounding box center [600, 500] width 163 height 40
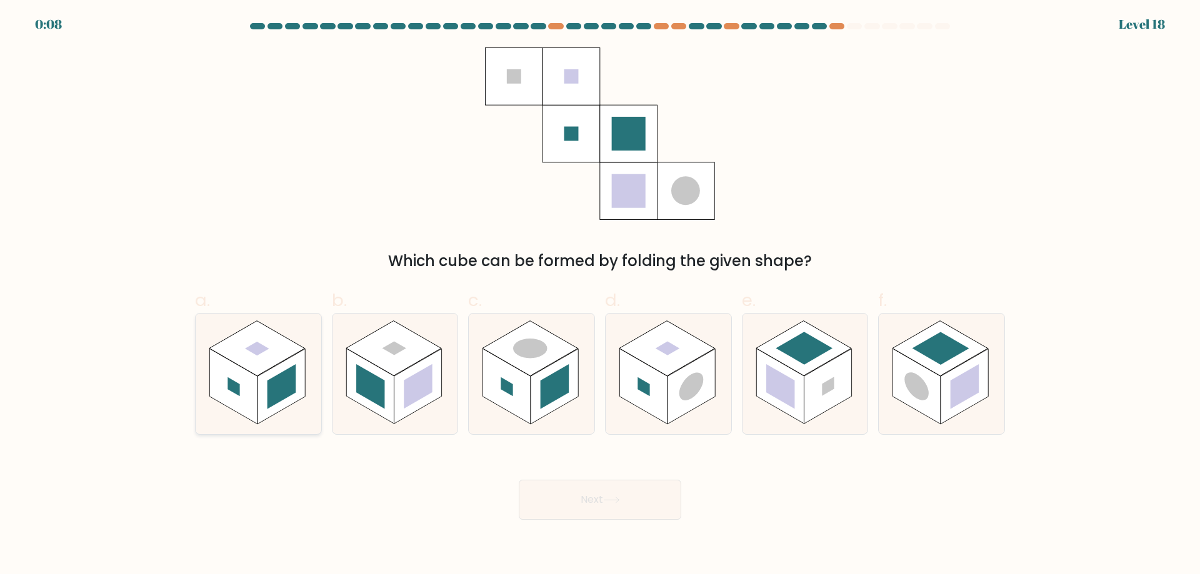
click at [265, 368] on rect at bounding box center [257, 348] width 96 height 55
click at [600, 296] on input "a." at bounding box center [600, 292] width 1 height 8
radio input "true"
click at [633, 486] on button "Next" at bounding box center [600, 500] width 163 height 40
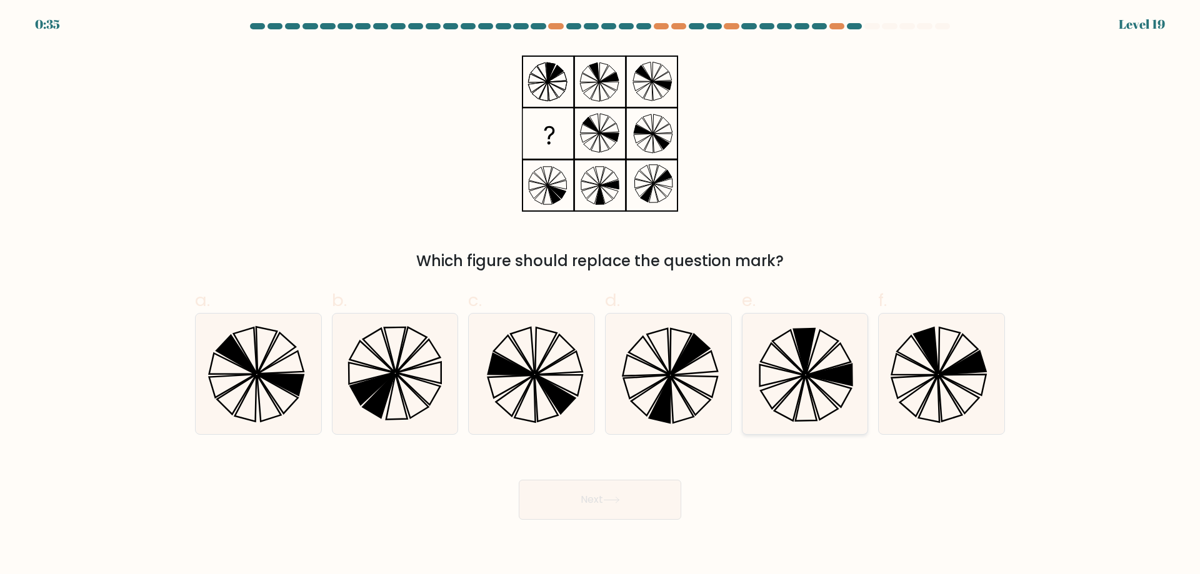
click at [781, 368] on icon at bounding box center [783, 359] width 44 height 32
click at [601, 296] on input "e." at bounding box center [600, 292] width 1 height 8
radio input "true"
click at [624, 500] on button "Next" at bounding box center [600, 500] width 163 height 40
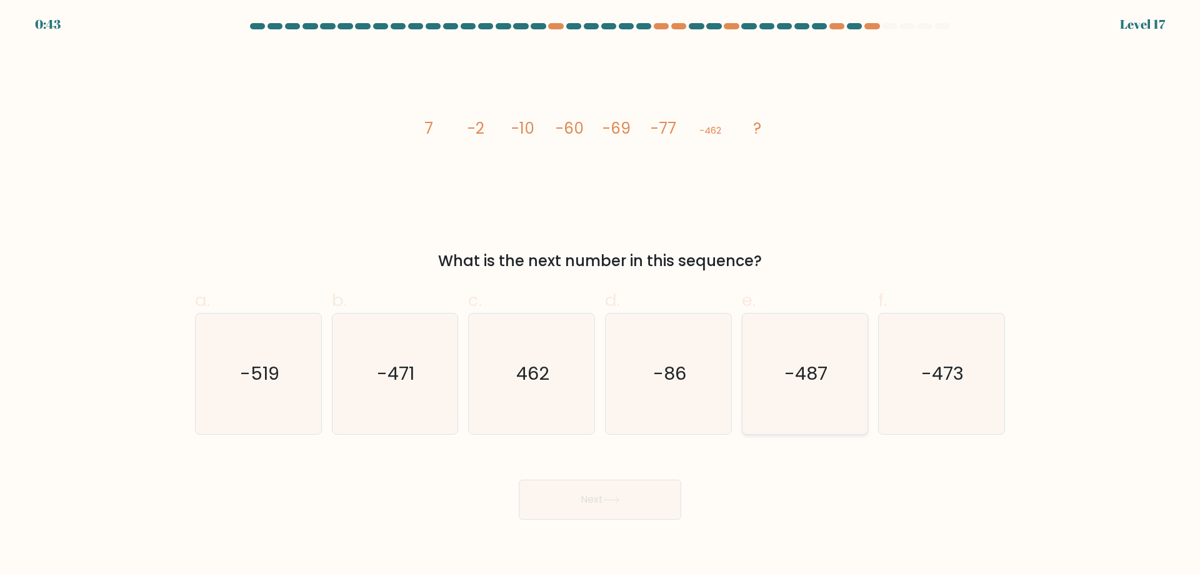
click at [828, 392] on icon "-487" at bounding box center [804, 374] width 121 height 121
click at [601, 296] on input "e. -487" at bounding box center [600, 292] width 1 height 8
radio input "true"
click at [629, 503] on button "Next" at bounding box center [600, 500] width 163 height 40
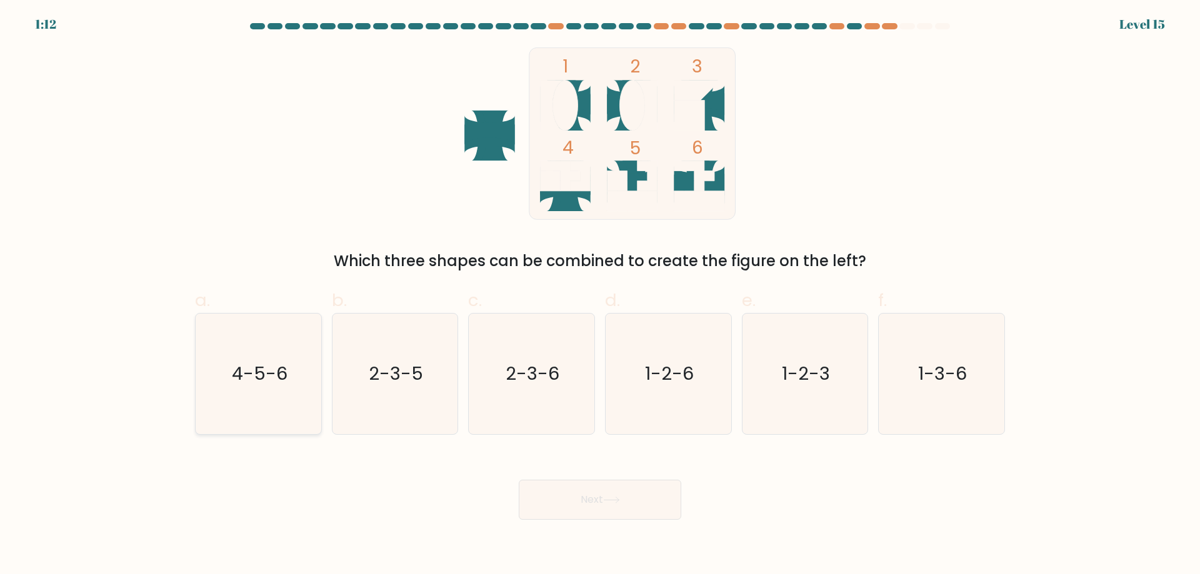
click at [281, 376] on text "4-5-6" at bounding box center [260, 373] width 56 height 25
click at [600, 296] on input "a. 4-5-6" at bounding box center [600, 292] width 1 height 8
radio input "true"
click at [546, 499] on button "Next" at bounding box center [600, 500] width 163 height 40
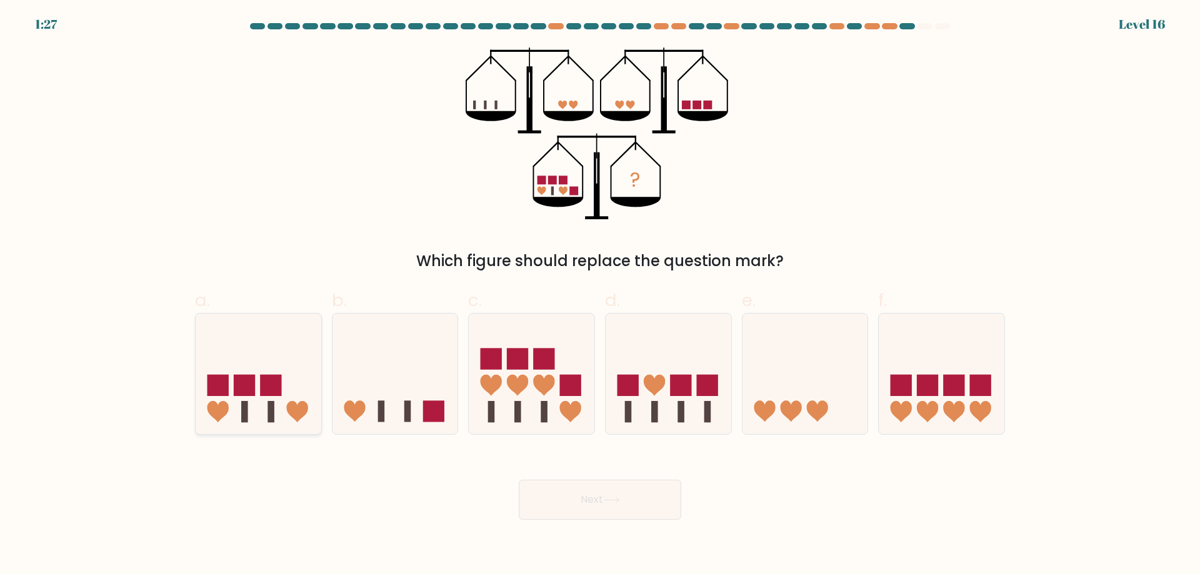
click at [288, 412] on icon at bounding box center [296, 411] width 21 height 21
click at [600, 296] on input "a." at bounding box center [600, 292] width 1 height 8
radio input "true"
click at [604, 493] on button "Next" at bounding box center [600, 500] width 163 height 40
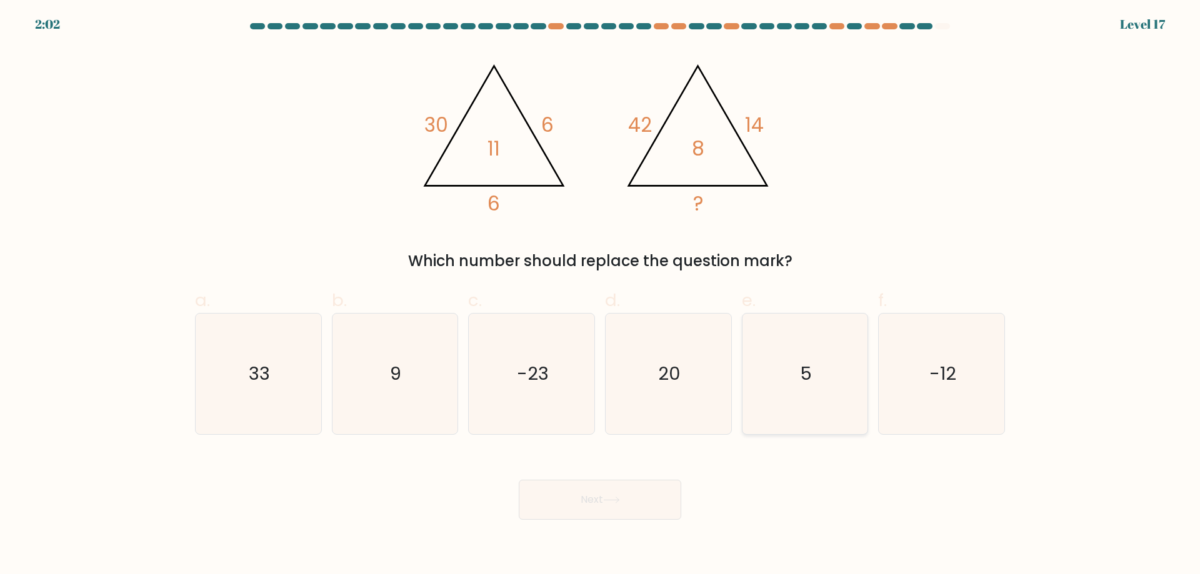
click at [771, 388] on icon "5" at bounding box center [804, 374] width 121 height 121
click at [601, 296] on input "e. 5" at bounding box center [600, 292] width 1 height 8
radio input "true"
click at [669, 494] on button "Next" at bounding box center [600, 500] width 163 height 40
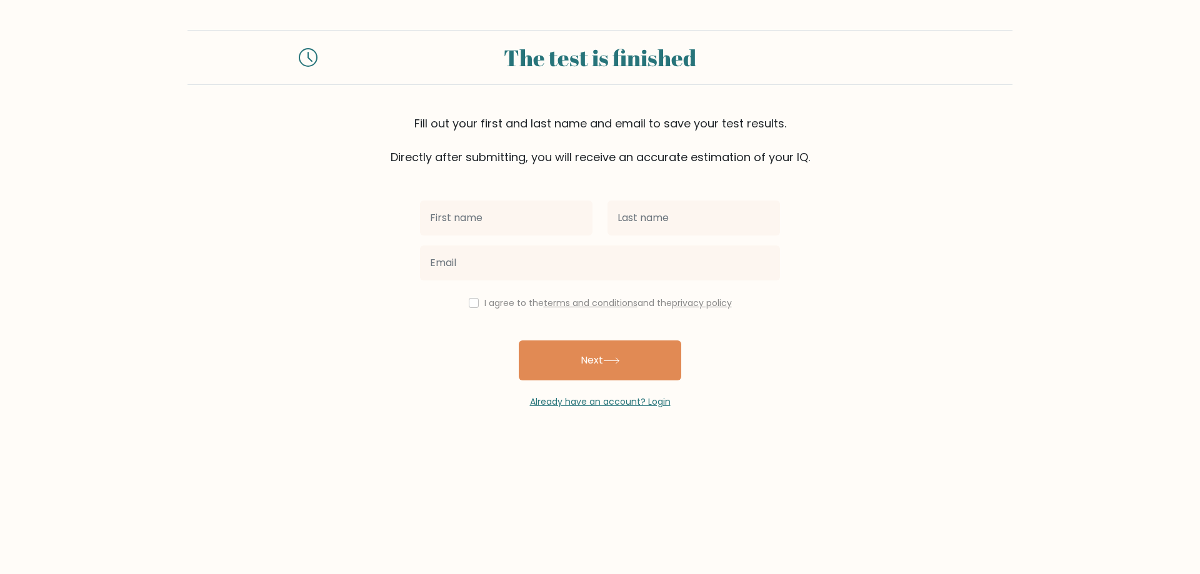
click at [543, 228] on input "text" at bounding box center [506, 218] width 173 height 35
type input "Şahin"
click at [638, 212] on input "text" at bounding box center [694, 218] width 173 height 35
type input "Perişan"
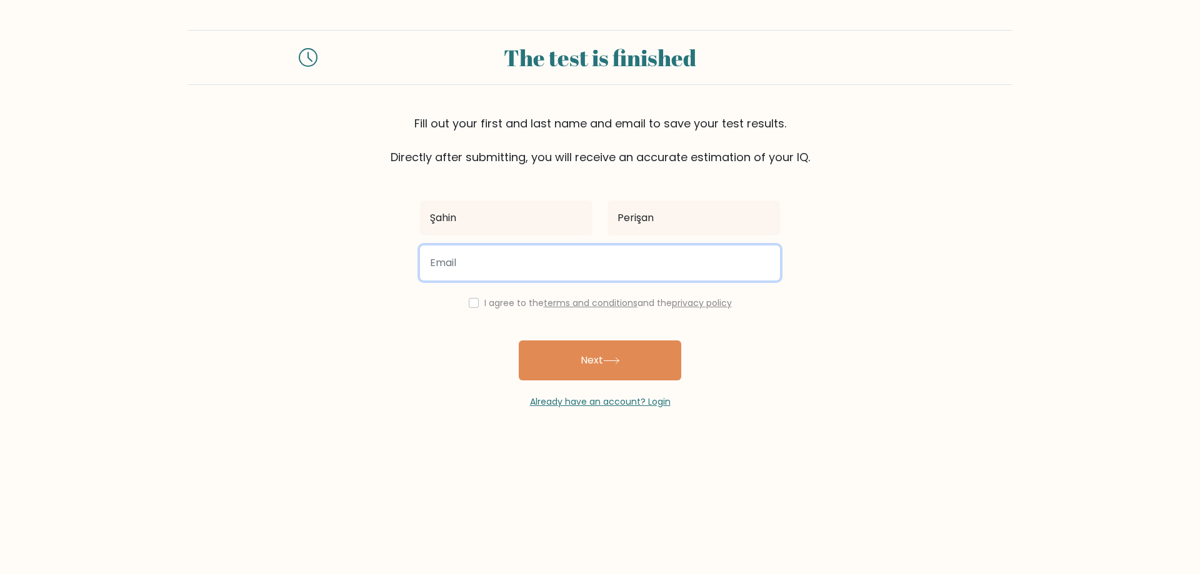
click at [636, 263] on input "email" at bounding box center [600, 263] width 360 height 35
type input "perisansahin32@gmail.com"
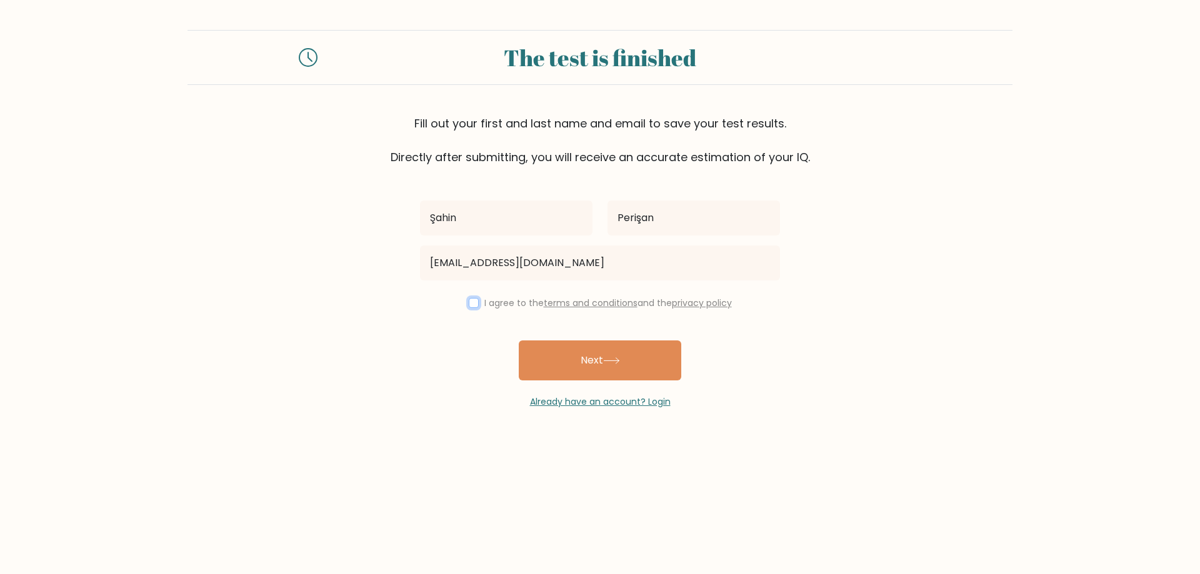
click at [472, 301] on input "checkbox" at bounding box center [474, 303] width 10 height 10
checkbox input "true"
click at [549, 351] on button "Next" at bounding box center [600, 361] width 163 height 40
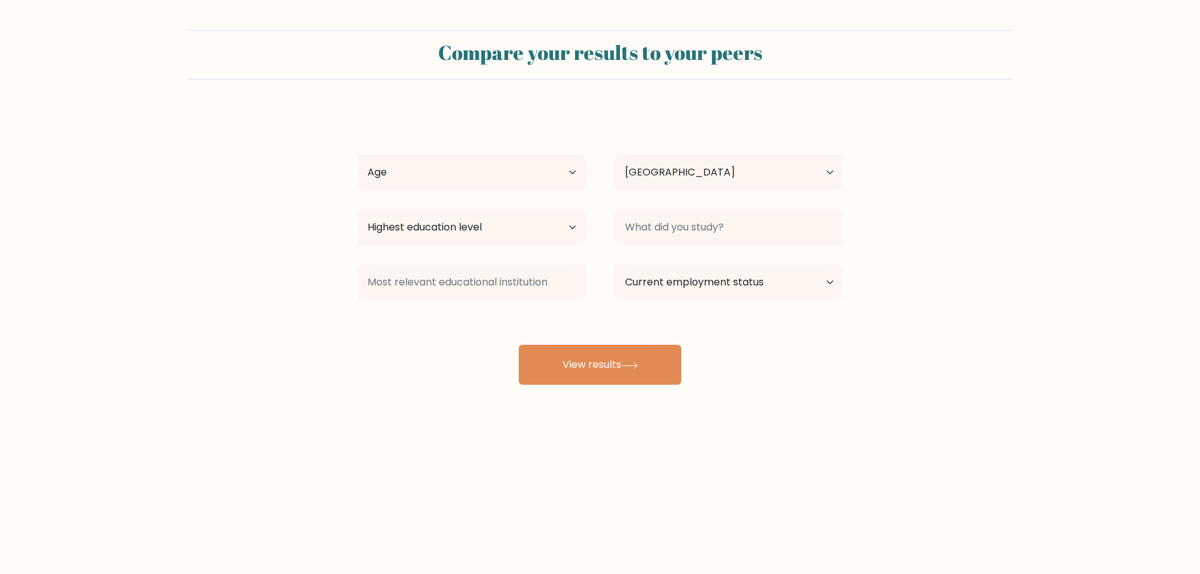
select select "TR"
drag, startPoint x: 524, startPoint y: 173, endPoint x: 521, endPoint y: 180, distance: 8.1
click at [524, 173] on select "Age Under 18 years old 18-24 years old 25-34 years old 35-44 years old 45-54 ye…" at bounding box center [472, 172] width 228 height 35
select select "18_24"
click at [358, 155] on select "Age Under 18 years old 18-24 years old 25-34 years old 35-44 years old 45-54 ye…" at bounding box center [472, 172] width 228 height 35
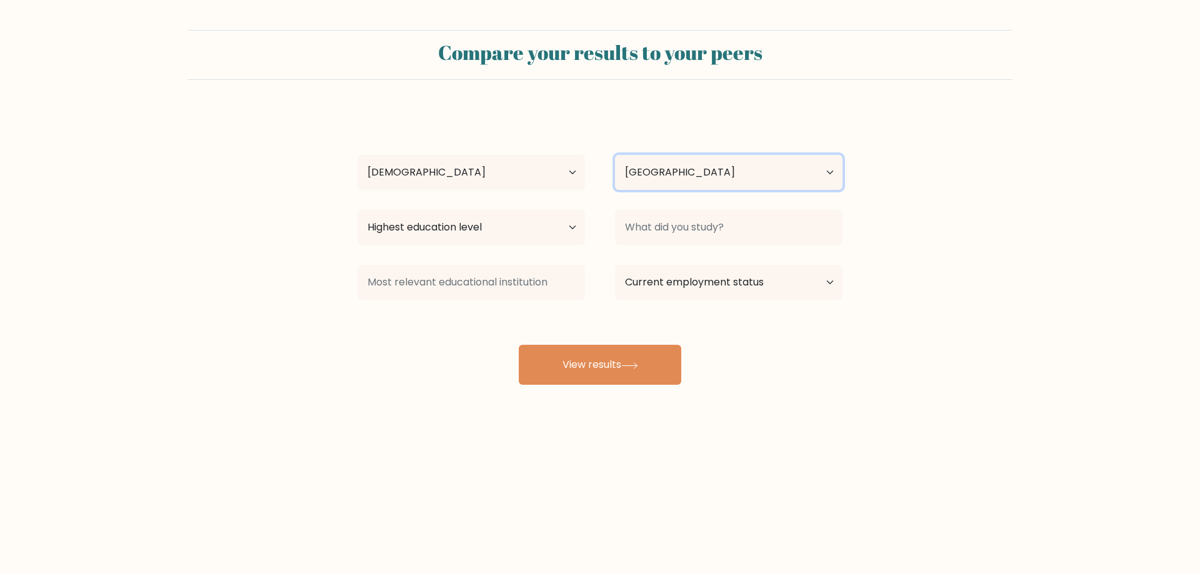
click at [633, 174] on select "Country Afghanistan Albania Algeria American Samoa Andorra Angola Anguilla Anta…" at bounding box center [729, 172] width 228 height 35
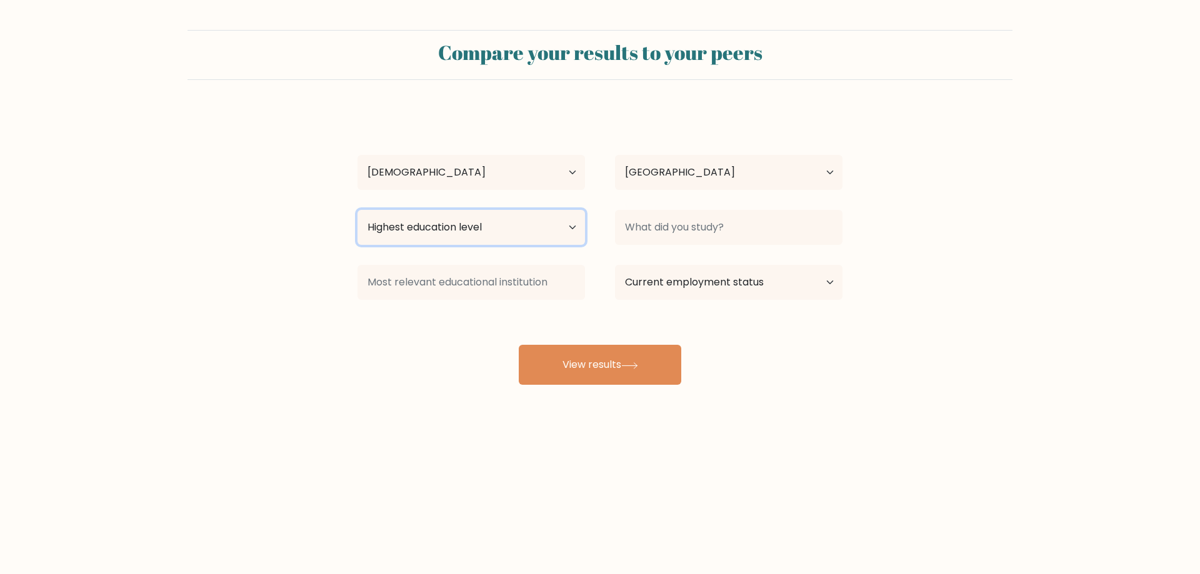
click at [479, 244] on select "Highest education level No schooling Primary Lower Secondary Upper Secondary Oc…" at bounding box center [472, 227] width 228 height 35
select select "upper_secondary"
click at [358, 210] on select "Highest education level No schooling Primary Lower Secondary Upper Secondary Oc…" at bounding box center [472, 227] width 228 height 35
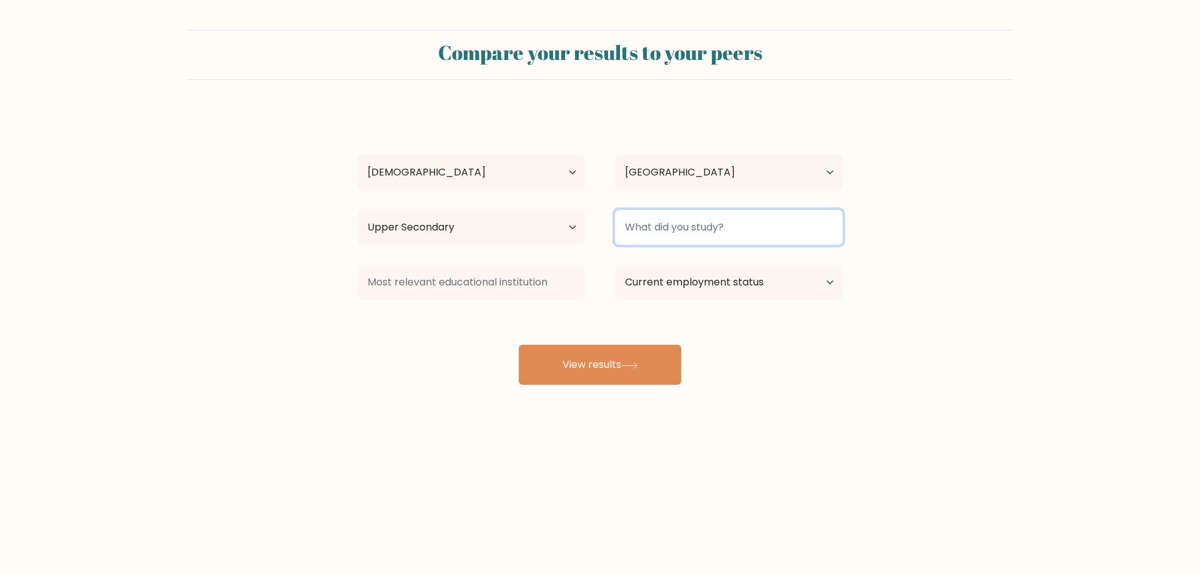
click at [634, 231] on input at bounding box center [729, 227] width 228 height 35
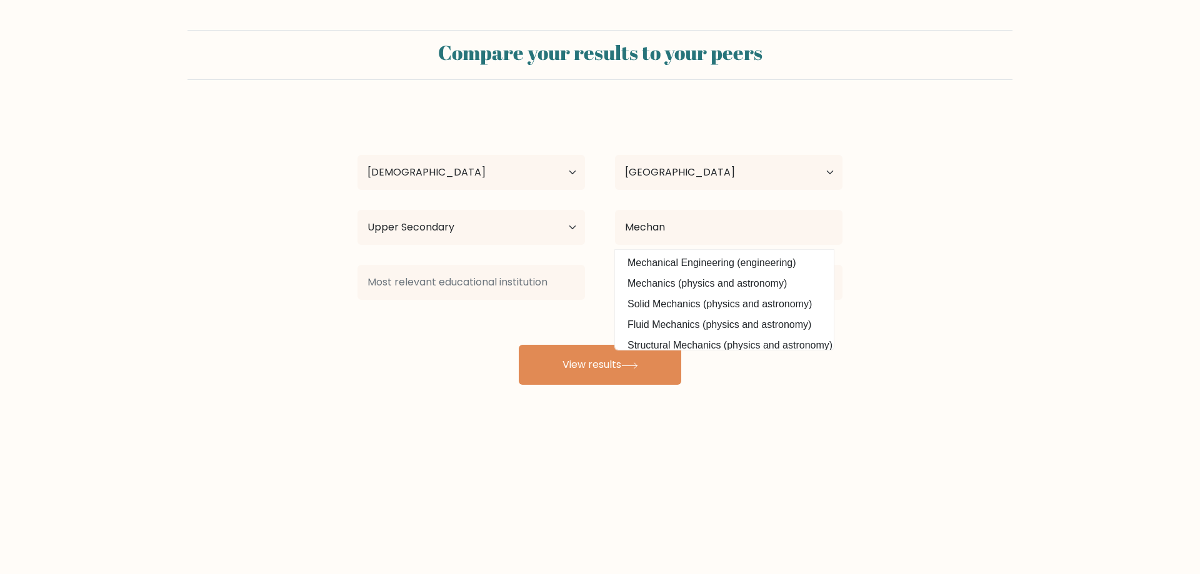
click at [685, 266] on option "Mechanical Engineering (engineering)" at bounding box center [724, 263] width 213 height 20
type input "Mechanical Engineering"
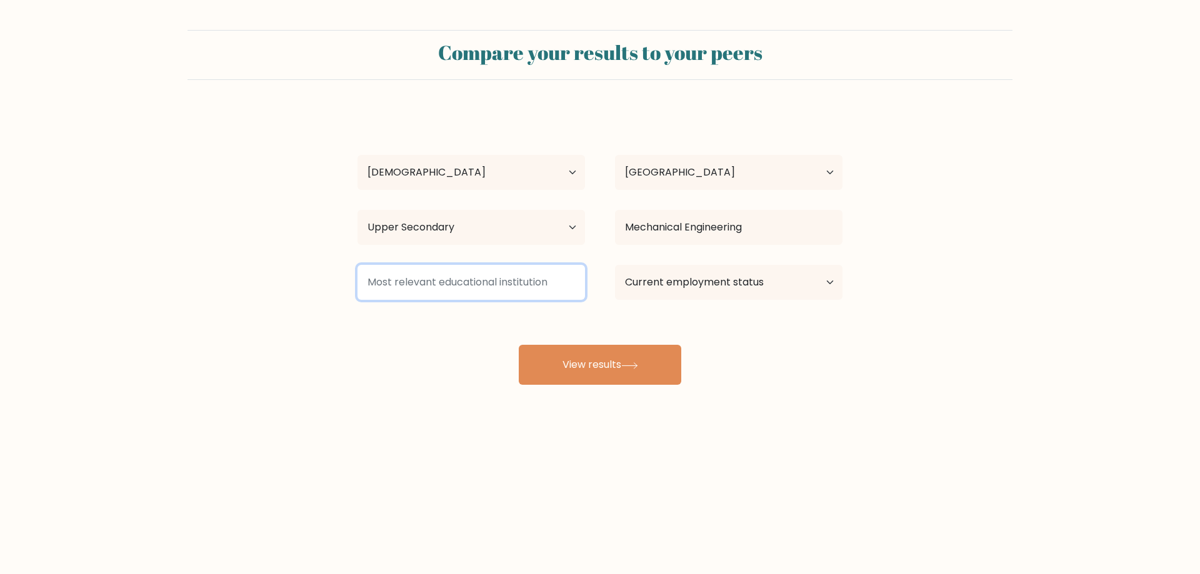
click at [549, 281] on input at bounding box center [472, 282] width 228 height 35
click at [665, 289] on select "Current employment status Employed Student Retired Other / prefer not to answer" at bounding box center [729, 282] width 228 height 35
select select "student"
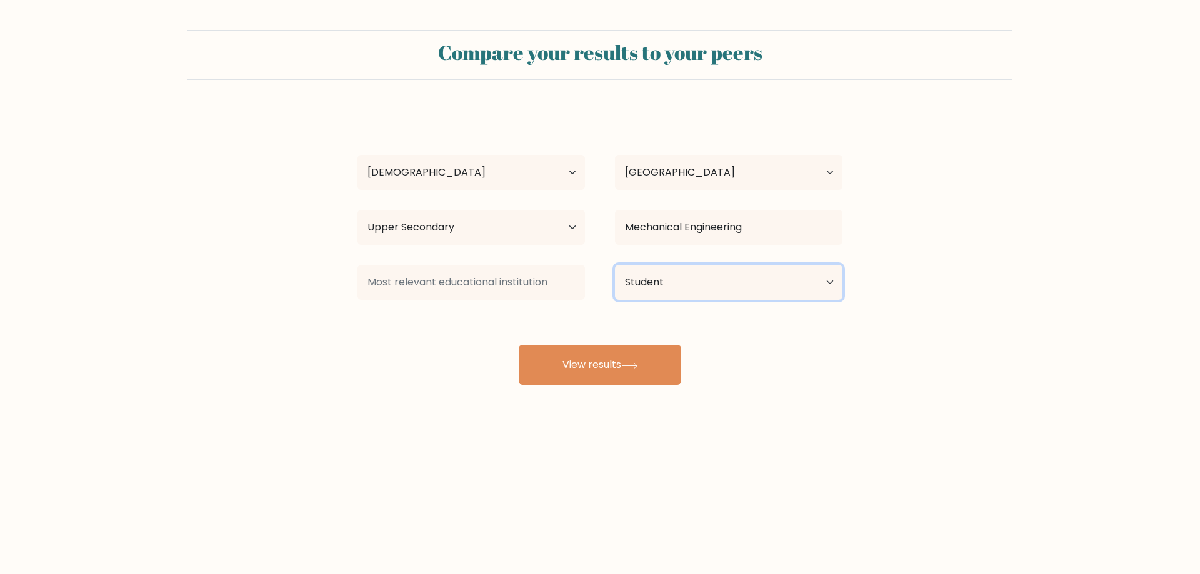
click at [615, 265] on select "Current employment status Employed Student Retired Other / prefer not to answer" at bounding box center [729, 282] width 228 height 35
click at [636, 359] on button "View results" at bounding box center [600, 365] width 163 height 40
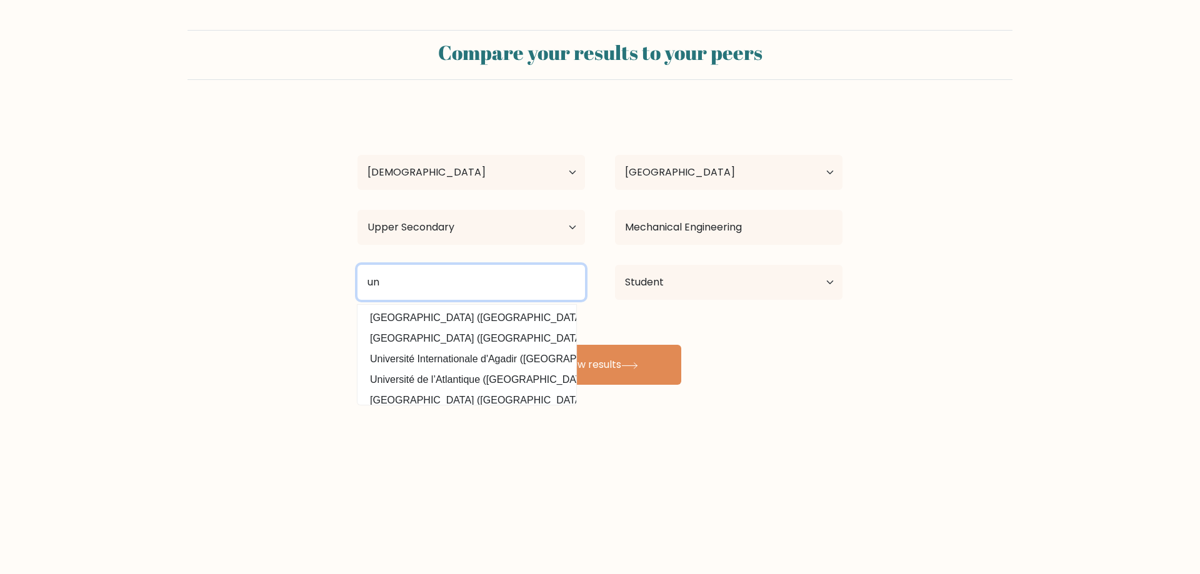
type input "u"
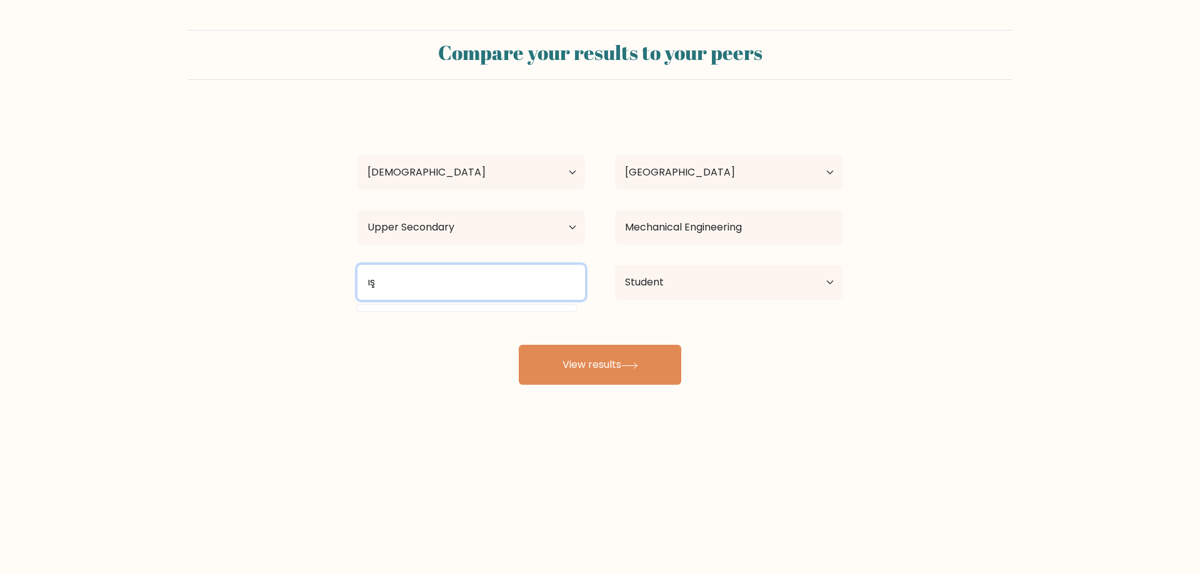
type input "ı"
type input "İ"
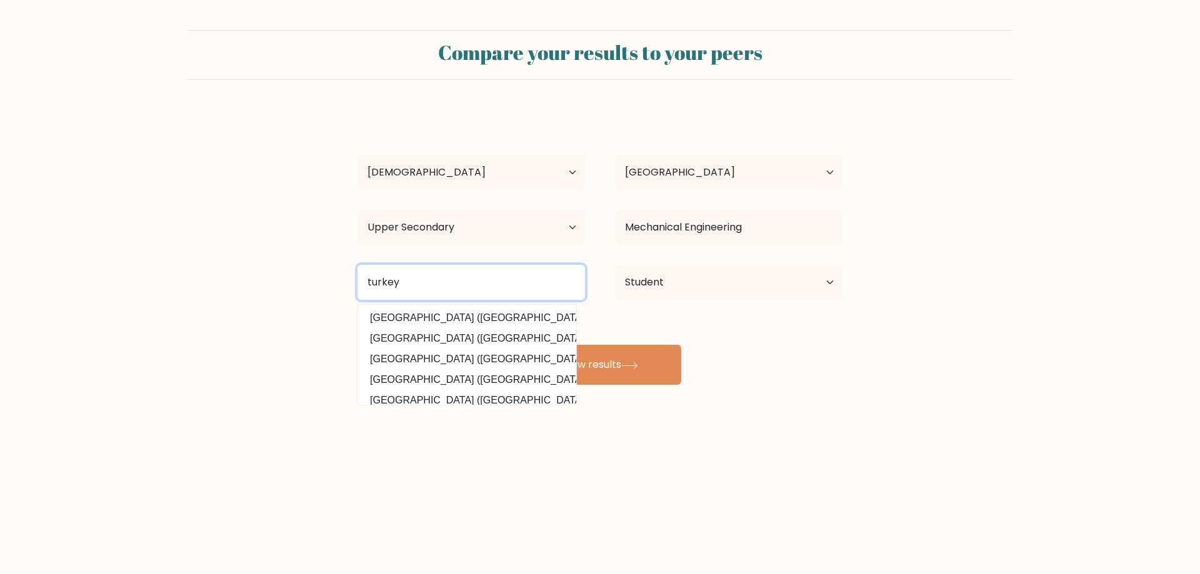
drag, startPoint x: 436, startPoint y: 288, endPoint x: 296, endPoint y: 287, distance: 140.0
click at [296, 287] on form "Compare your results to your peers Şahin Perişan Age Under 18 years old 18-24 y…" at bounding box center [600, 207] width 1200 height 355
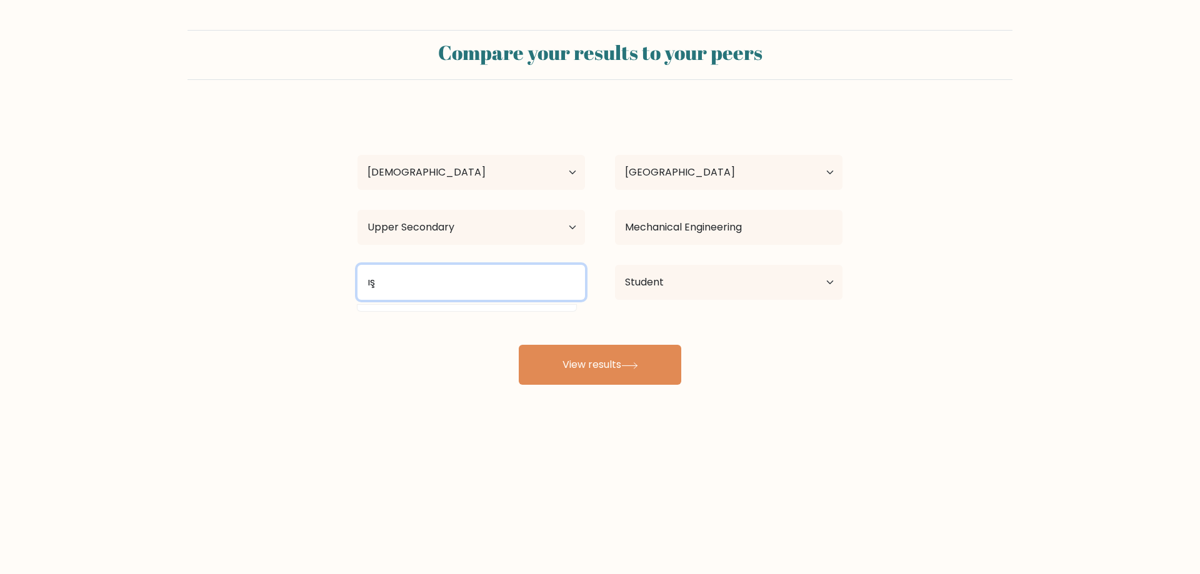
type input "ı"
type input "i"
type input "m"
click at [433, 288] on input "turkey" at bounding box center [472, 282] width 228 height 35
drag, startPoint x: 348, startPoint y: 412, endPoint x: 358, endPoint y: 401, distance: 15.1
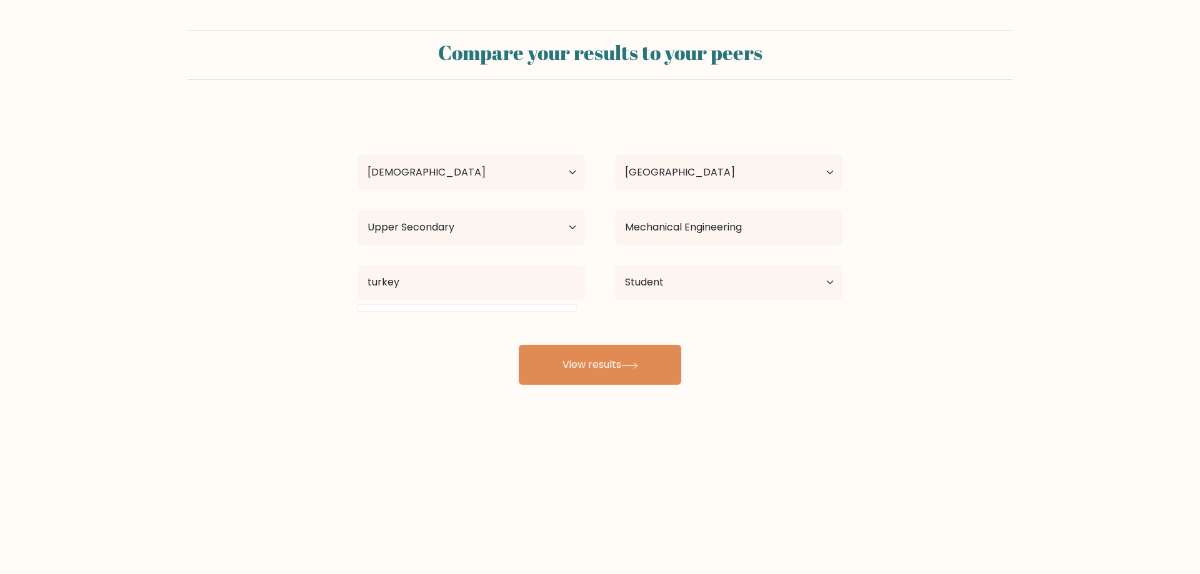
click at [348, 411] on div "Compare your results to your peers Şahin Perişan Age Under 18 years old 18-24 y…" at bounding box center [600, 237] width 1200 height 474
click at [454, 282] on input "turkey" at bounding box center [472, 282] width 228 height 35
type input "t"
type input "T"
type input "t"
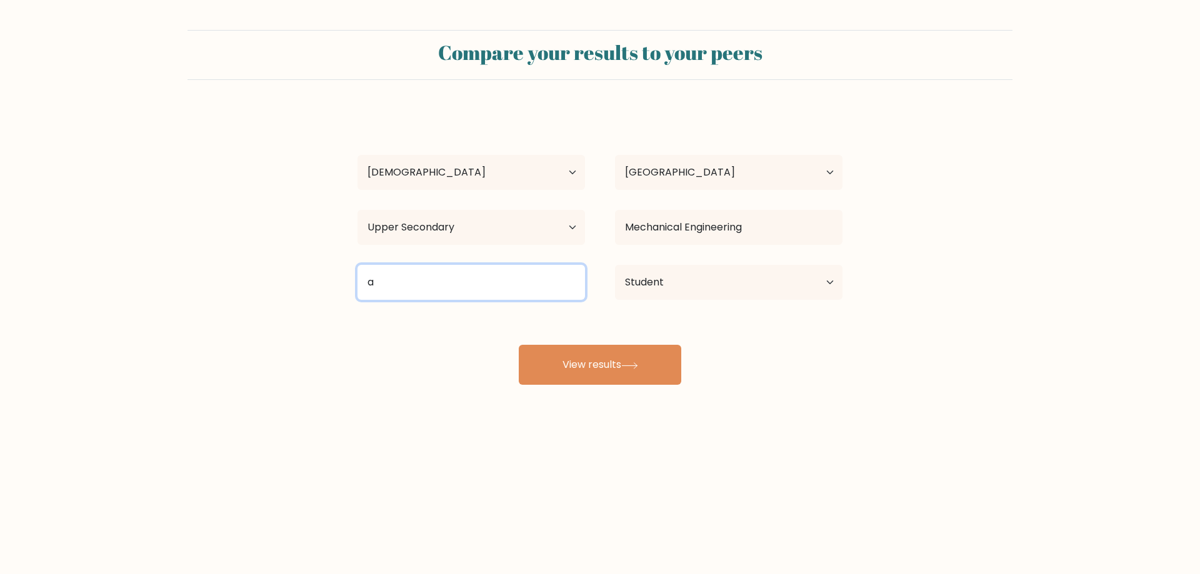
type input "a"
click at [253, 506] on body "Compare your results to your peers Şahin Perişan Age Under 18 years old 18-24 y…" at bounding box center [600, 287] width 1200 height 574
click at [448, 287] on input "a" at bounding box center [472, 282] width 228 height 35
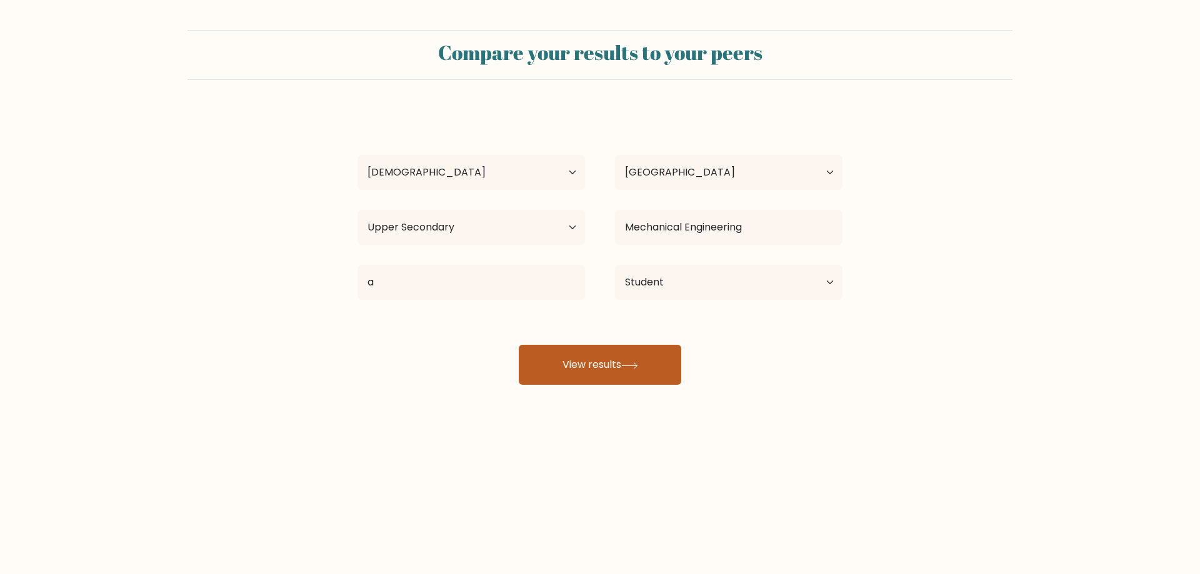
click at [619, 370] on button "View results" at bounding box center [600, 365] width 163 height 40
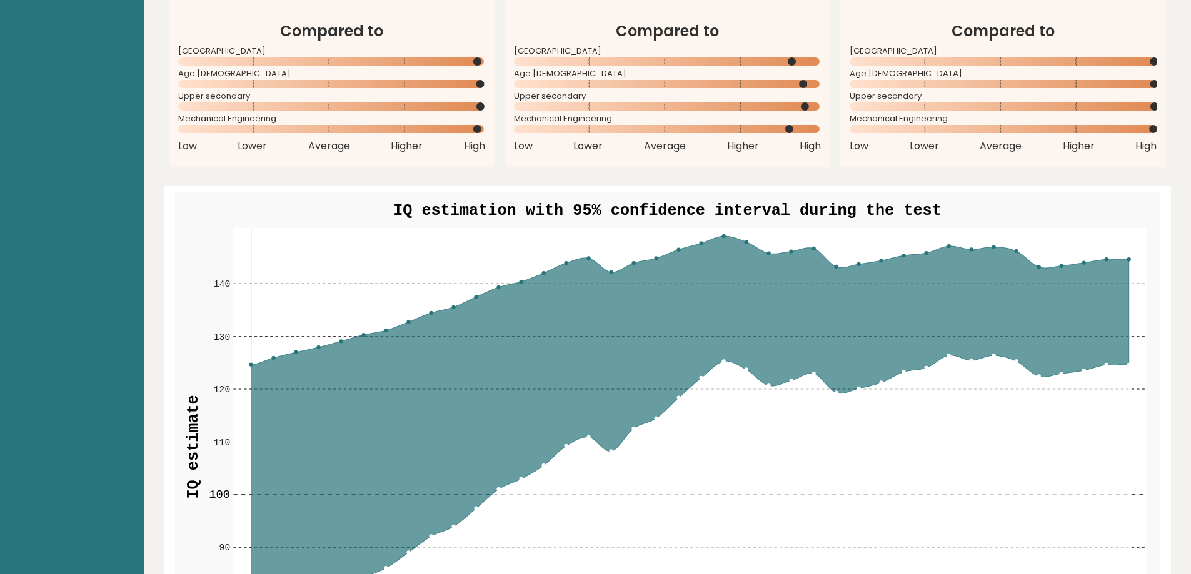
scroll to position [1250, 0]
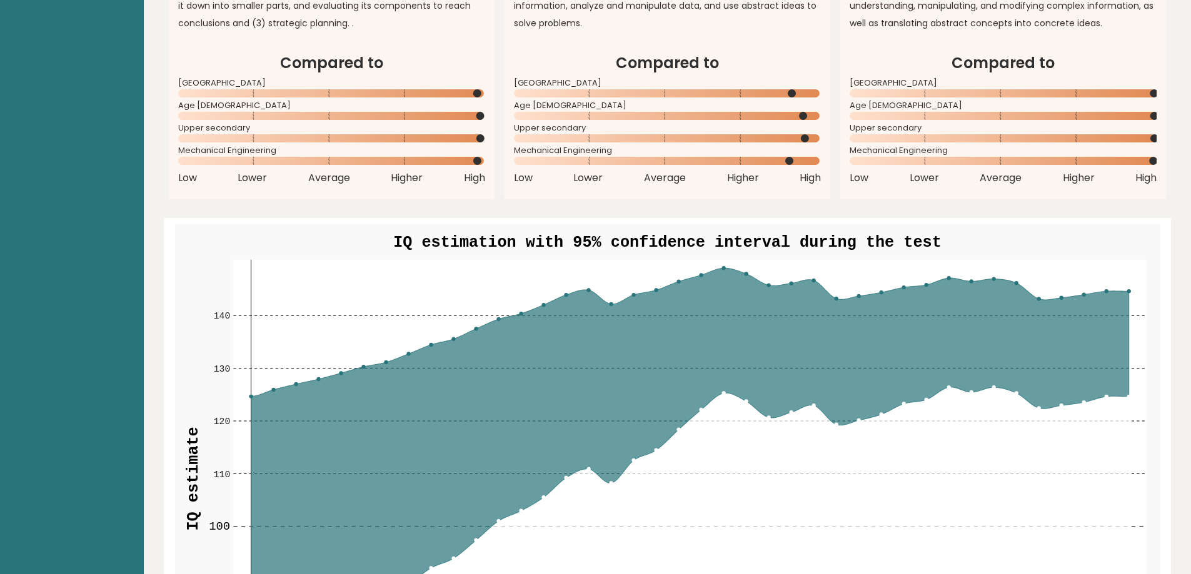
click at [784, 241] on text "IQ estimation with 95% confidence interval during the test" at bounding box center [667, 243] width 548 height 18
drag, startPoint x: 784, startPoint y: 241, endPoint x: 804, endPoint y: 242, distance: 20.0
click at [784, 241] on text "IQ estimation with 95% confidence interval during the test" at bounding box center [667, 243] width 548 height 18
drag, startPoint x: 822, startPoint y: 241, endPoint x: 733, endPoint y: 239, distance: 88.8
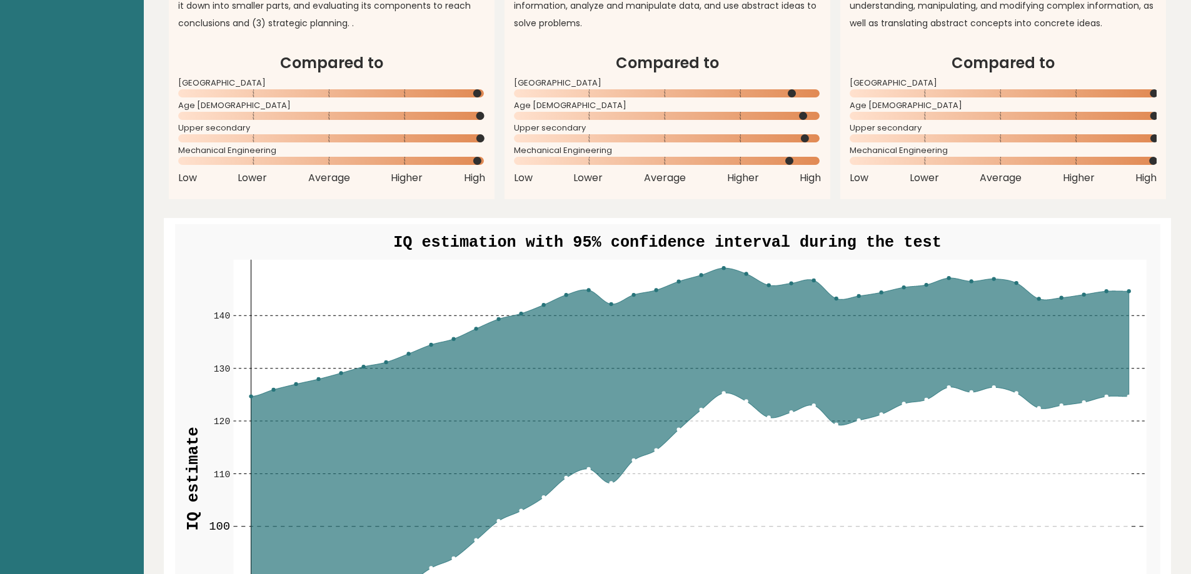
click at [734, 239] on text "IQ estimation with 95% confidence interval during the test" at bounding box center [667, 243] width 548 height 18
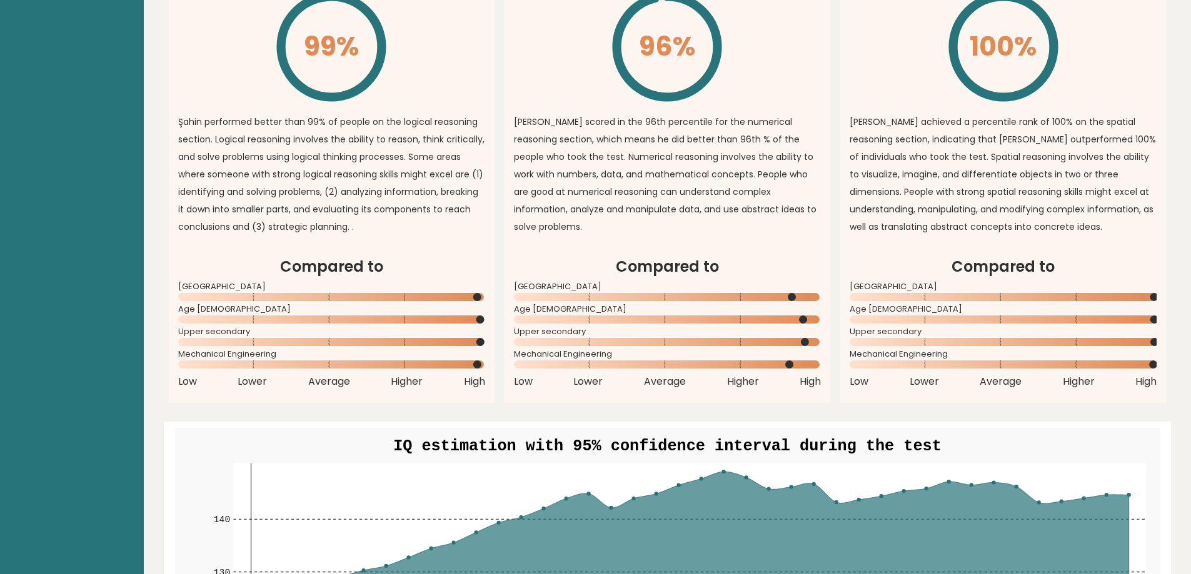
scroll to position [1024, 0]
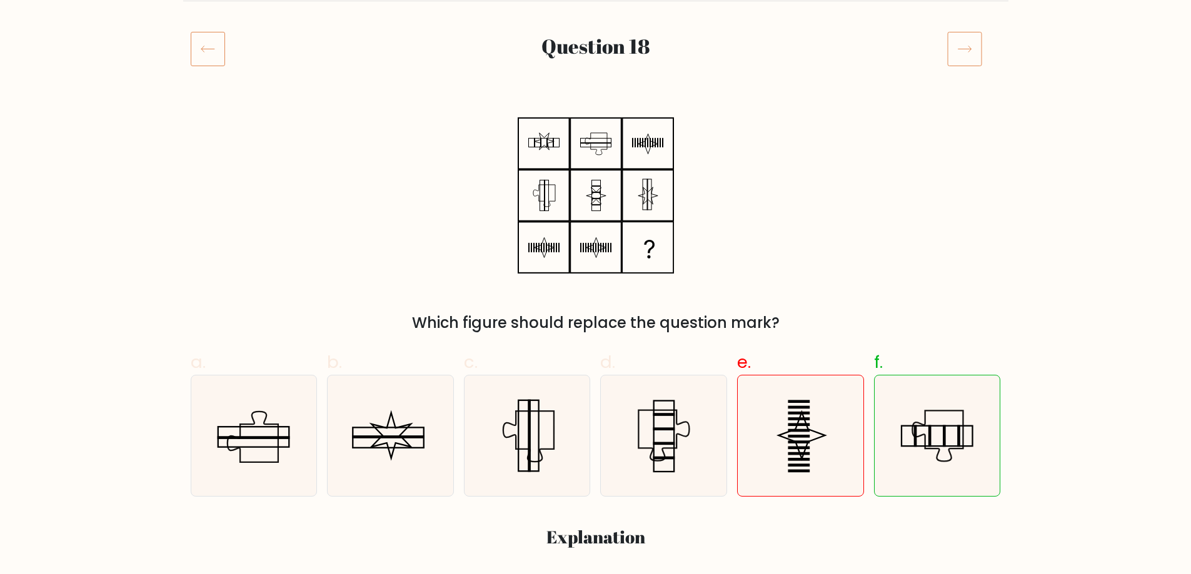
scroll to position [188, 0]
